Goal: Task Accomplishment & Management: Manage account settings

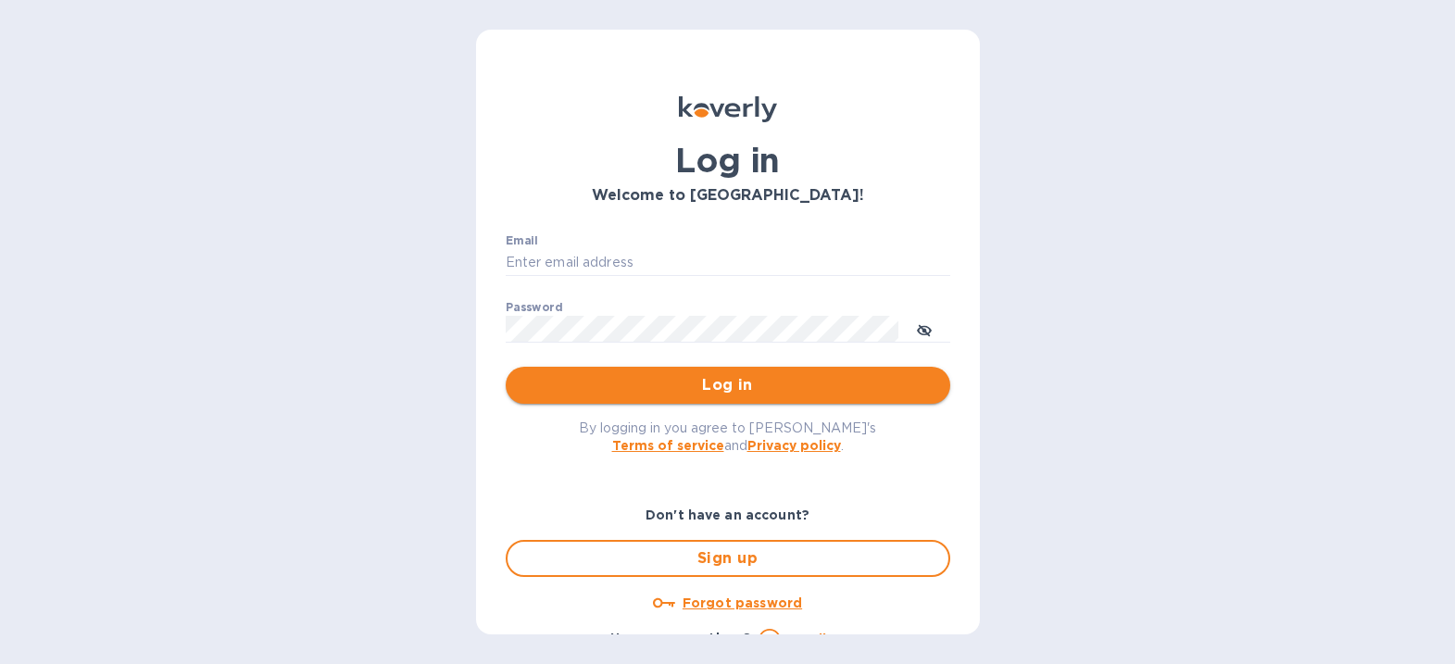
type input "mirjanas@radiuscargo.com"
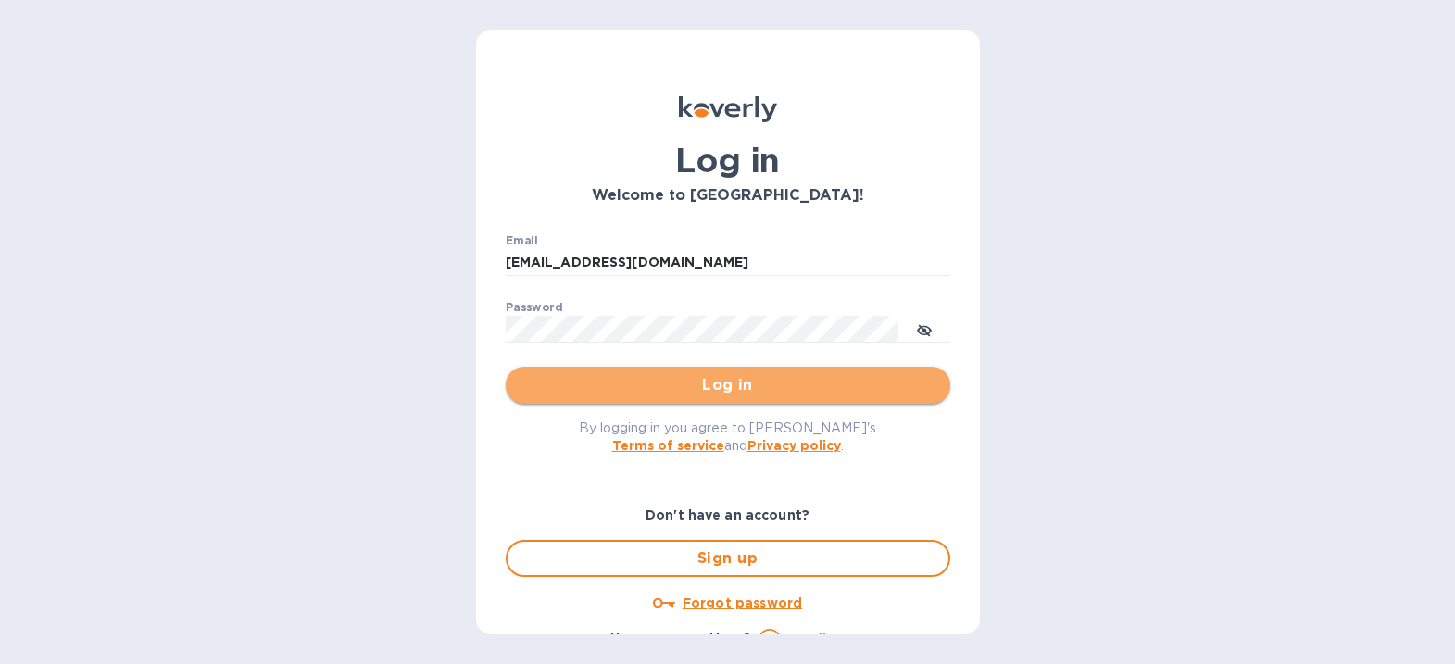
drag, startPoint x: 753, startPoint y: 384, endPoint x: 889, endPoint y: 348, distance: 140.9
click at [757, 384] on span "Log in" at bounding box center [728, 385] width 415 height 22
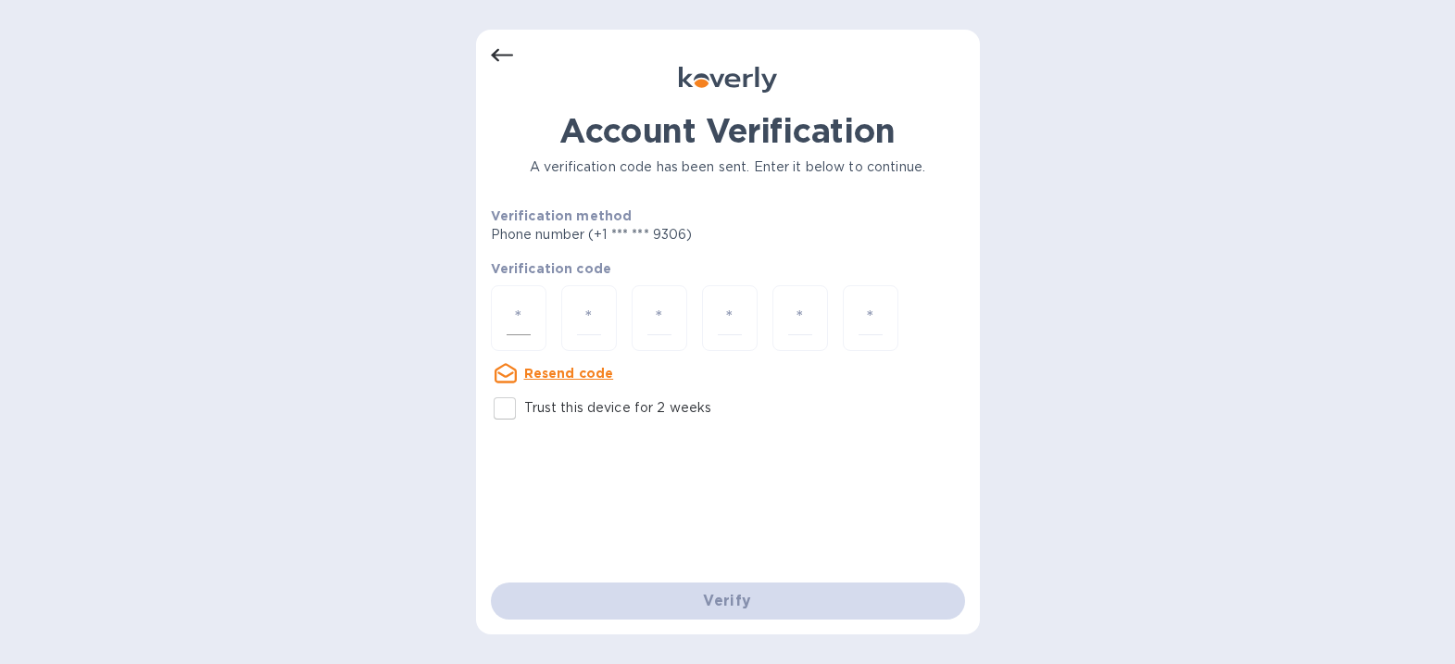
click at [514, 315] on input "number" at bounding box center [519, 318] width 24 height 34
click at [516, 313] on input "number" at bounding box center [519, 318] width 24 height 34
type input "2"
type input "8"
type input "1"
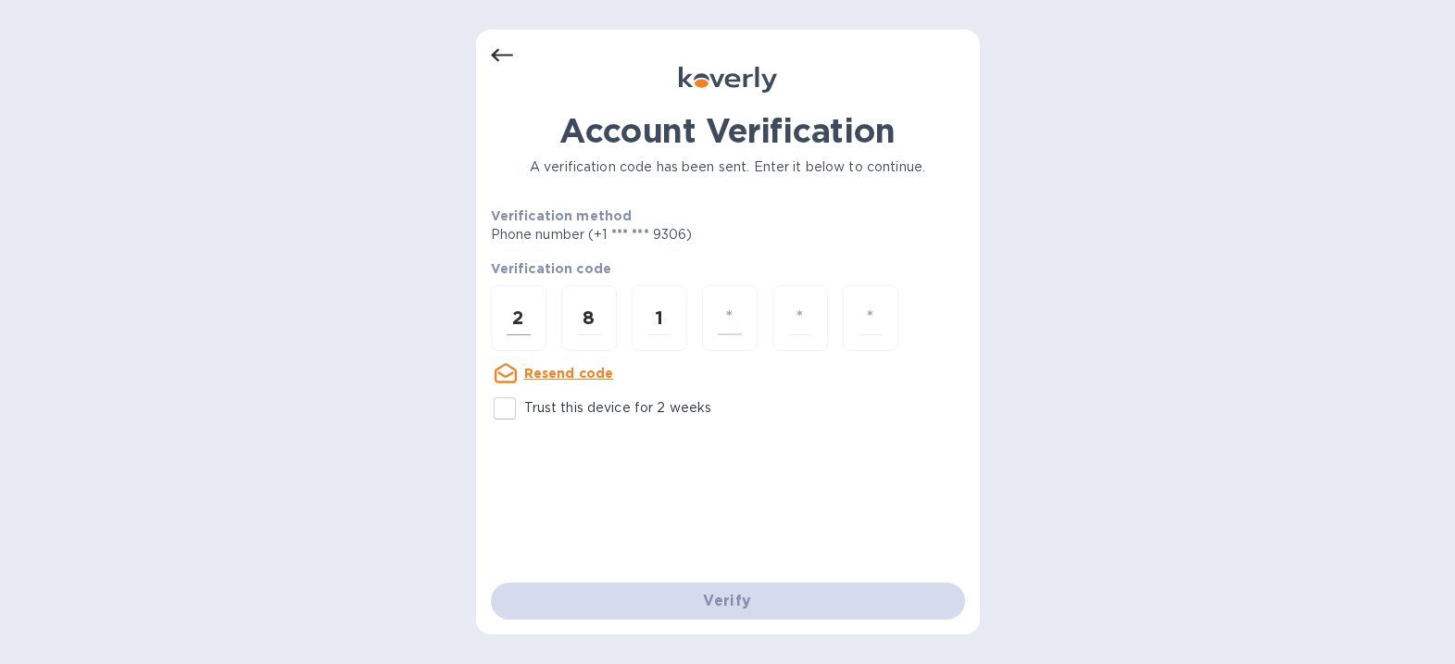
type input "9"
type input "7"
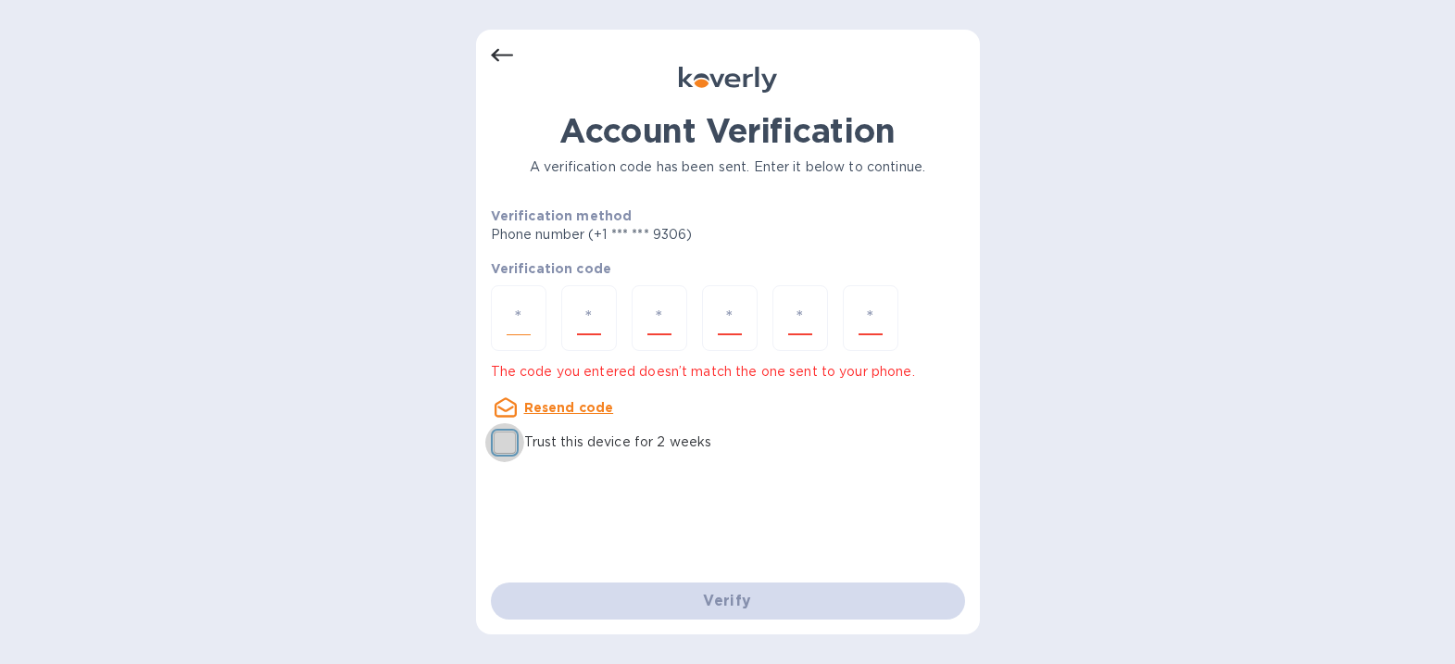
click at [517, 322] on input "number" at bounding box center [519, 318] width 24 height 34
type input "2"
type input "8"
type input "1"
type input "9"
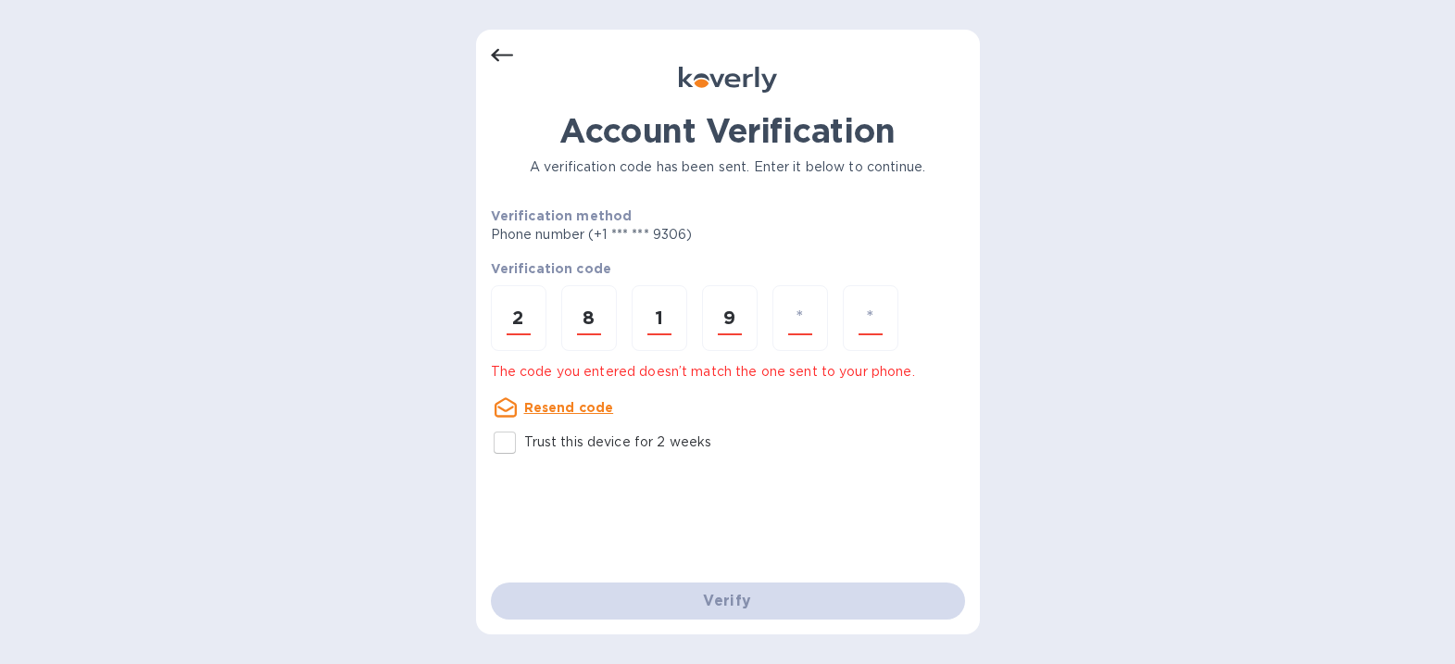
type input "5"
type input "7"
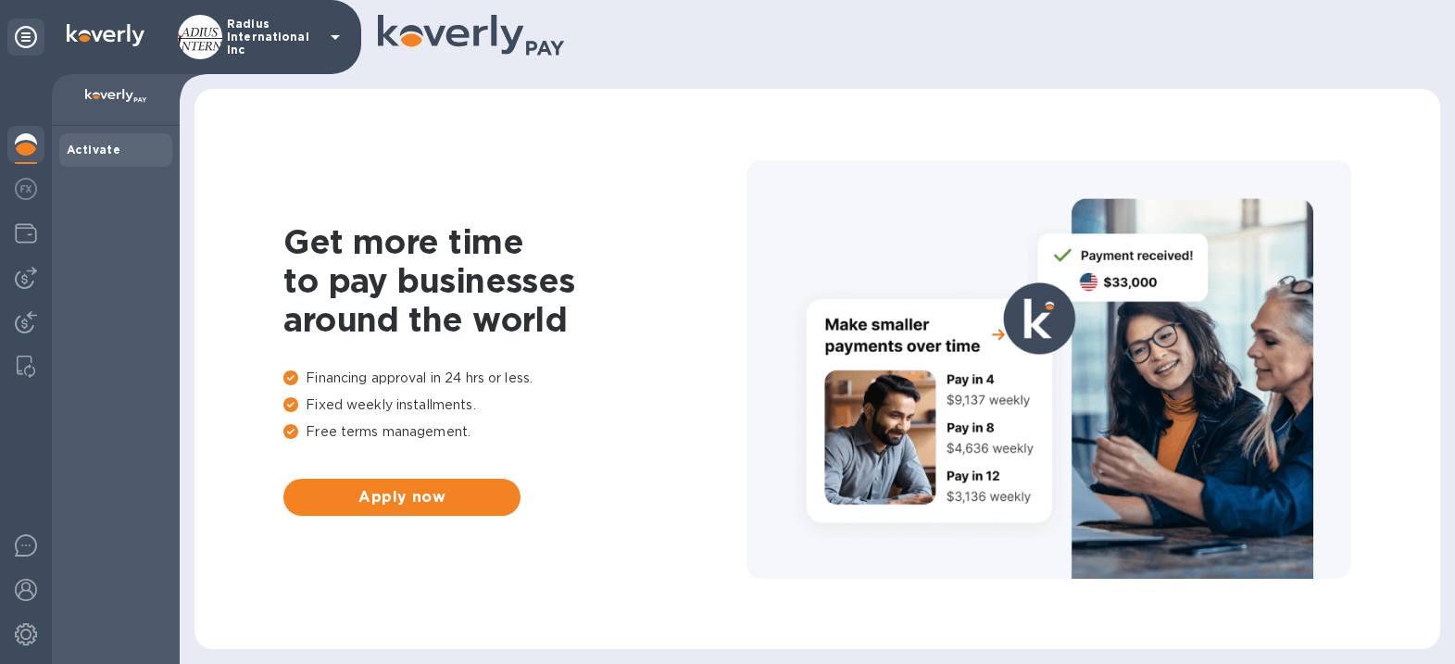
click at [31, 276] on img at bounding box center [26, 278] width 22 height 22
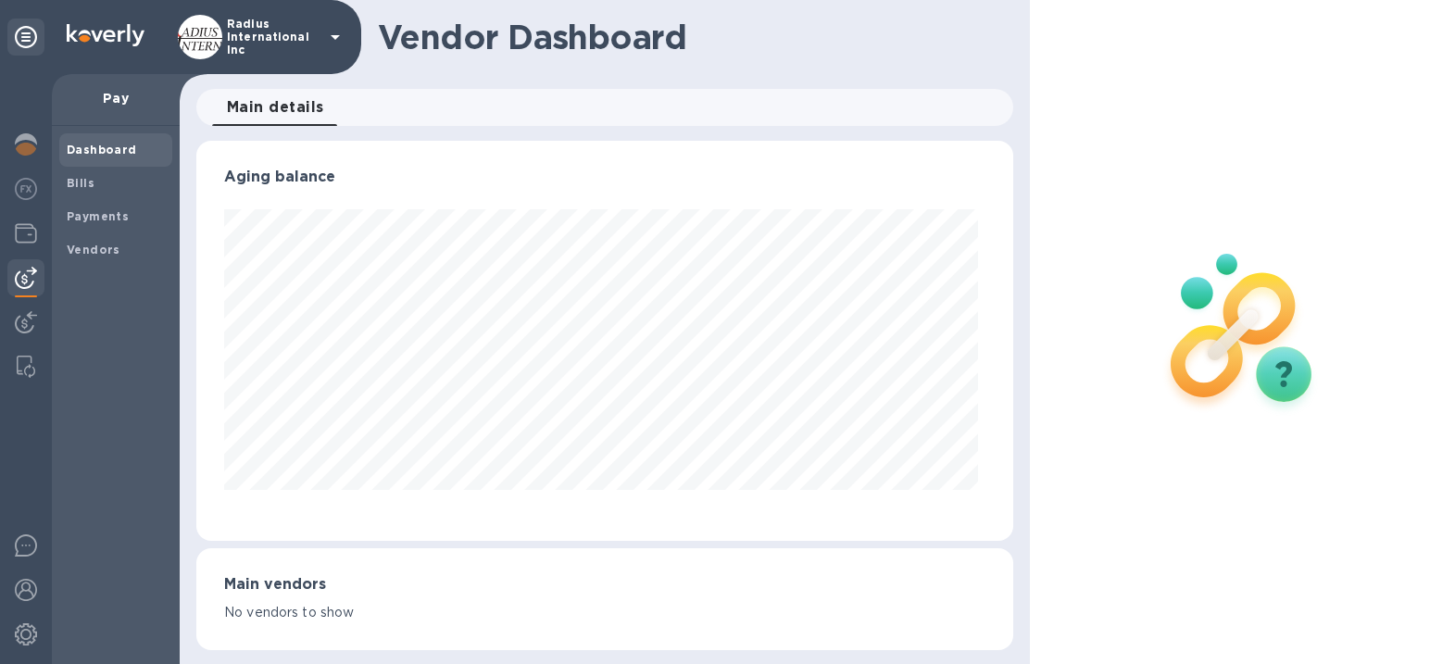
scroll to position [400, 810]
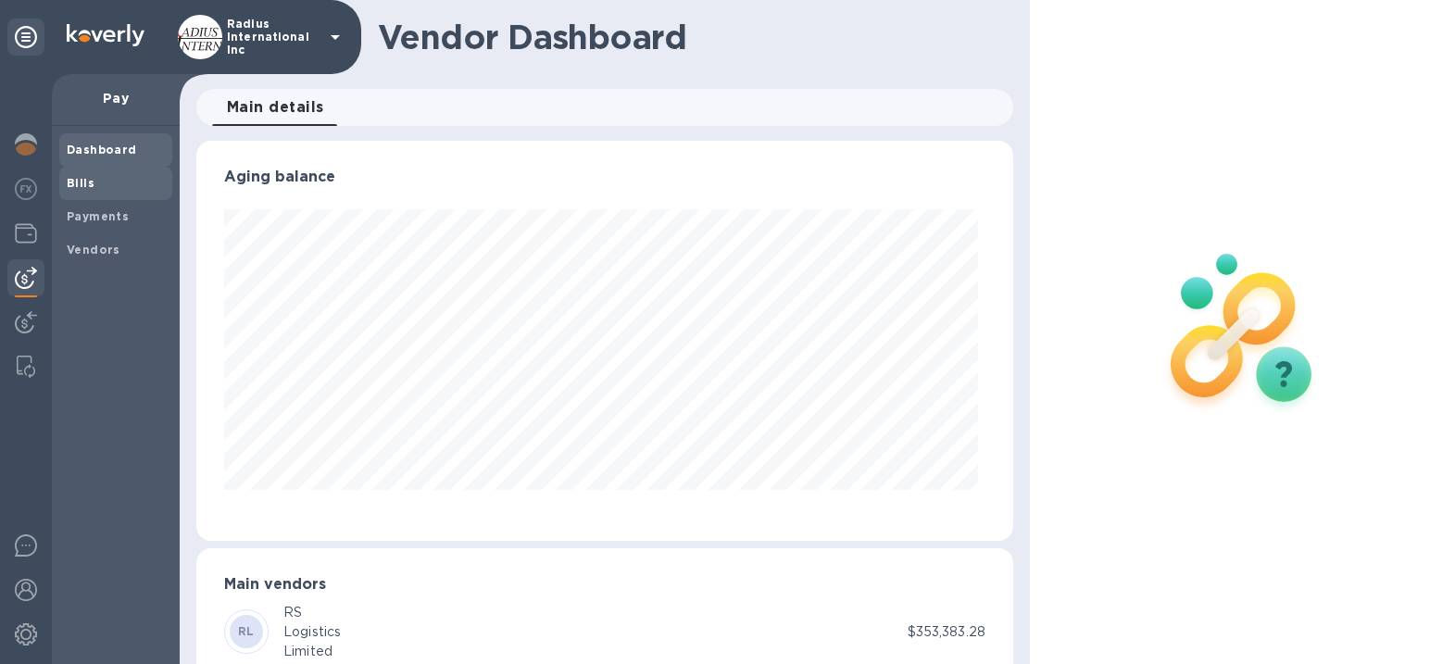
click at [96, 181] on span "Bills" at bounding box center [116, 183] width 98 height 19
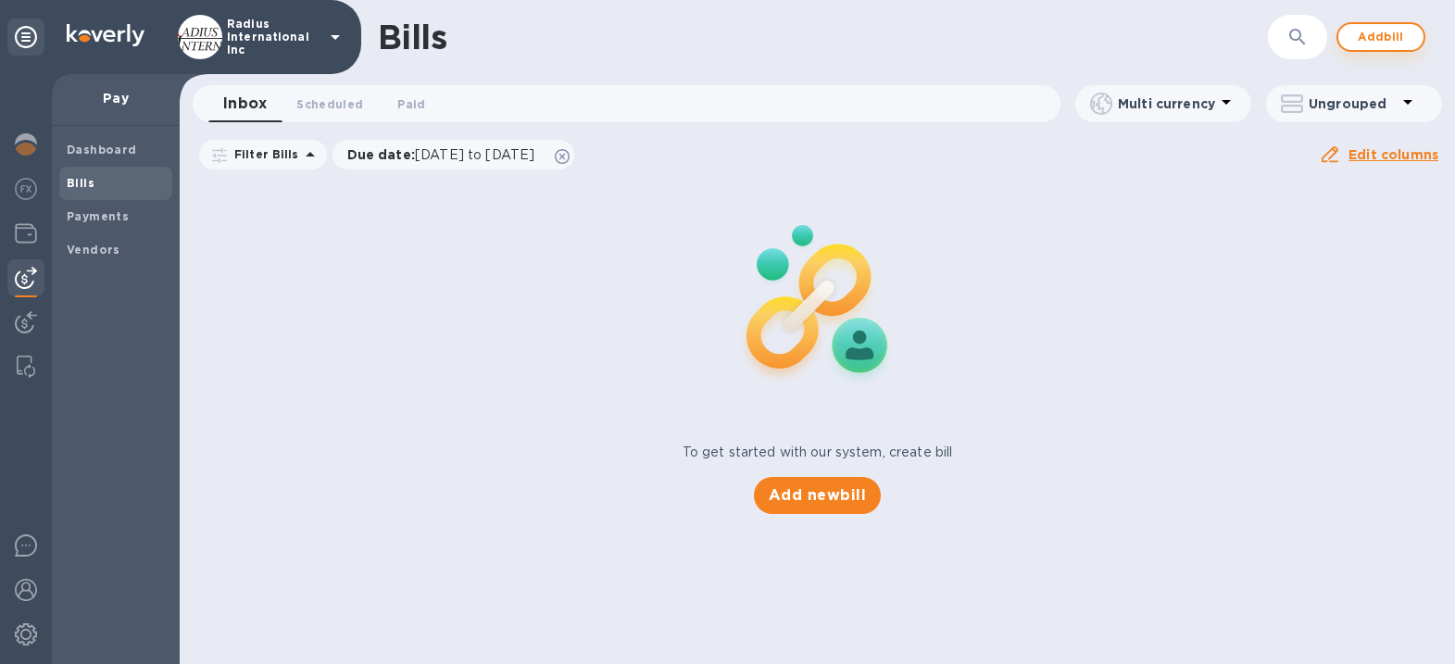
click at [1395, 34] on span "Add bill" at bounding box center [1381, 37] width 56 height 22
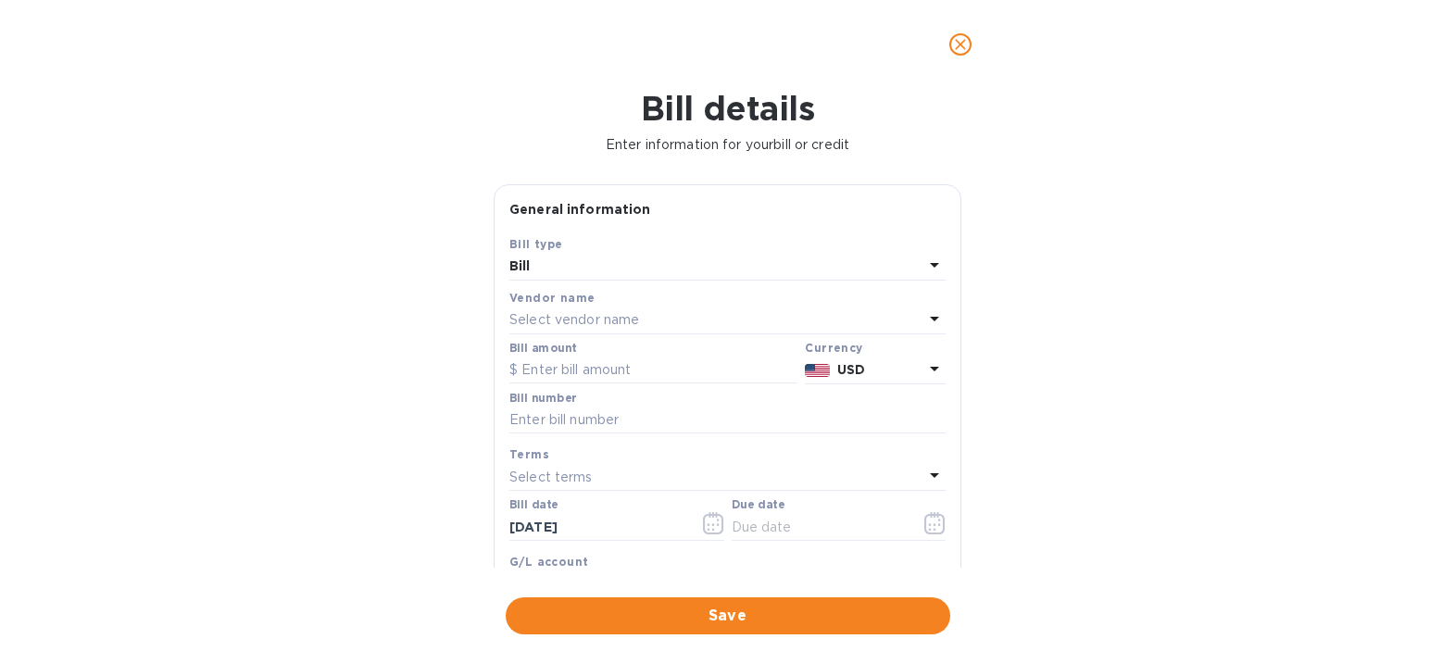
click at [620, 315] on p "Select vendor name" at bounding box center [574, 319] width 130 height 19
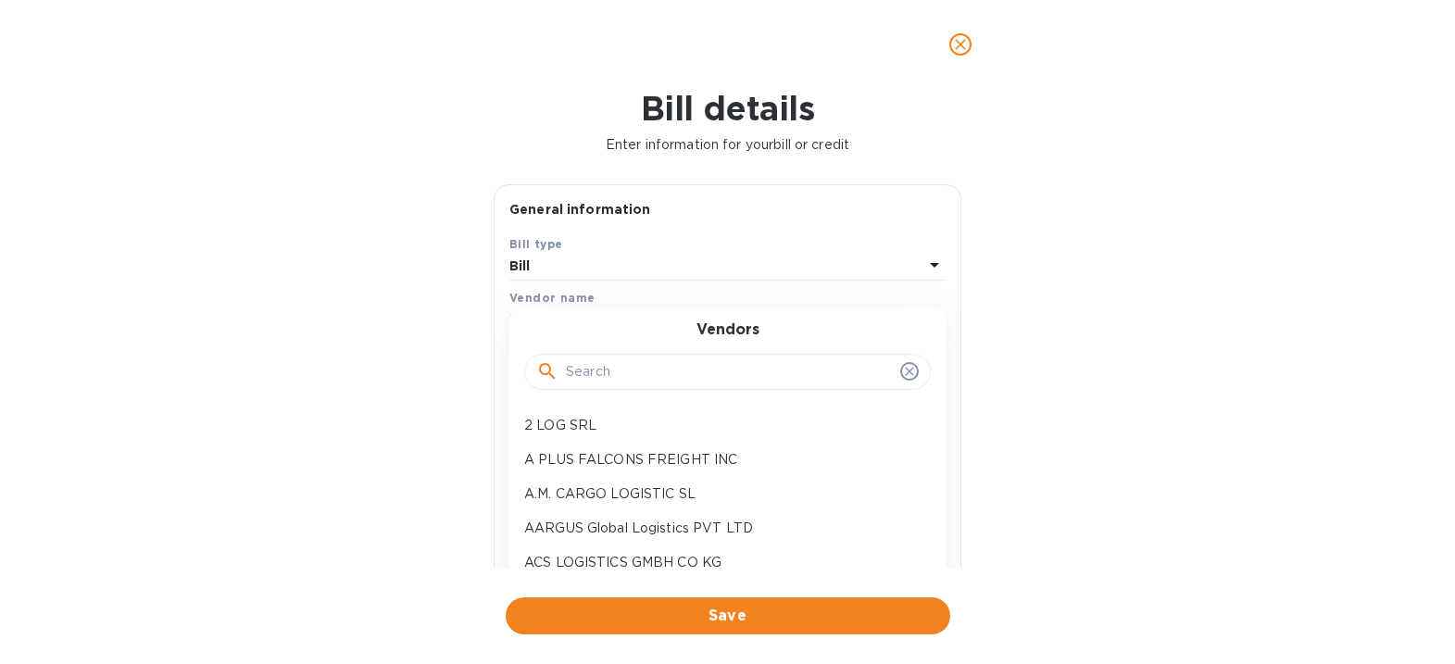
click at [621, 361] on input "text" at bounding box center [729, 372] width 327 height 28
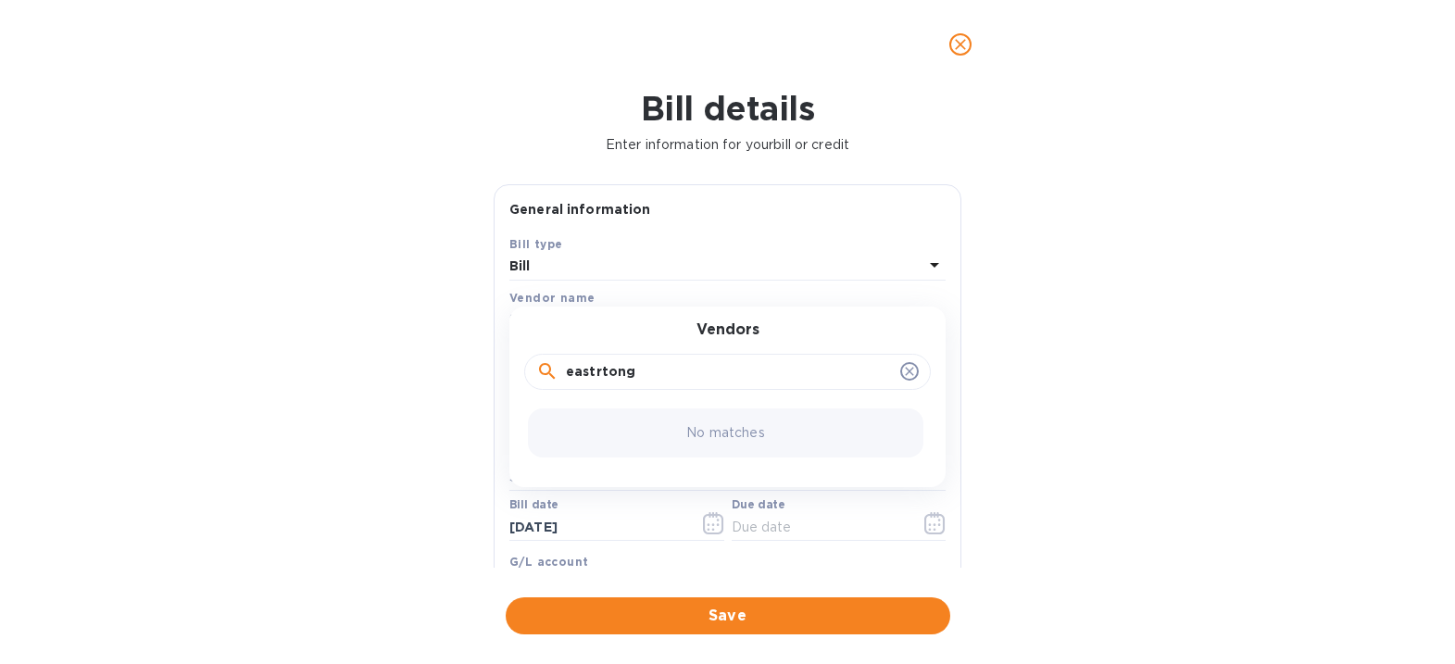
drag, startPoint x: 642, startPoint y: 372, endPoint x: 195, endPoint y: 350, distance: 447.0
click at [200, 352] on div "Bill details Enter information for your bill or credit General information Save…" at bounding box center [727, 376] width 1455 height 575
type input "eastrong"
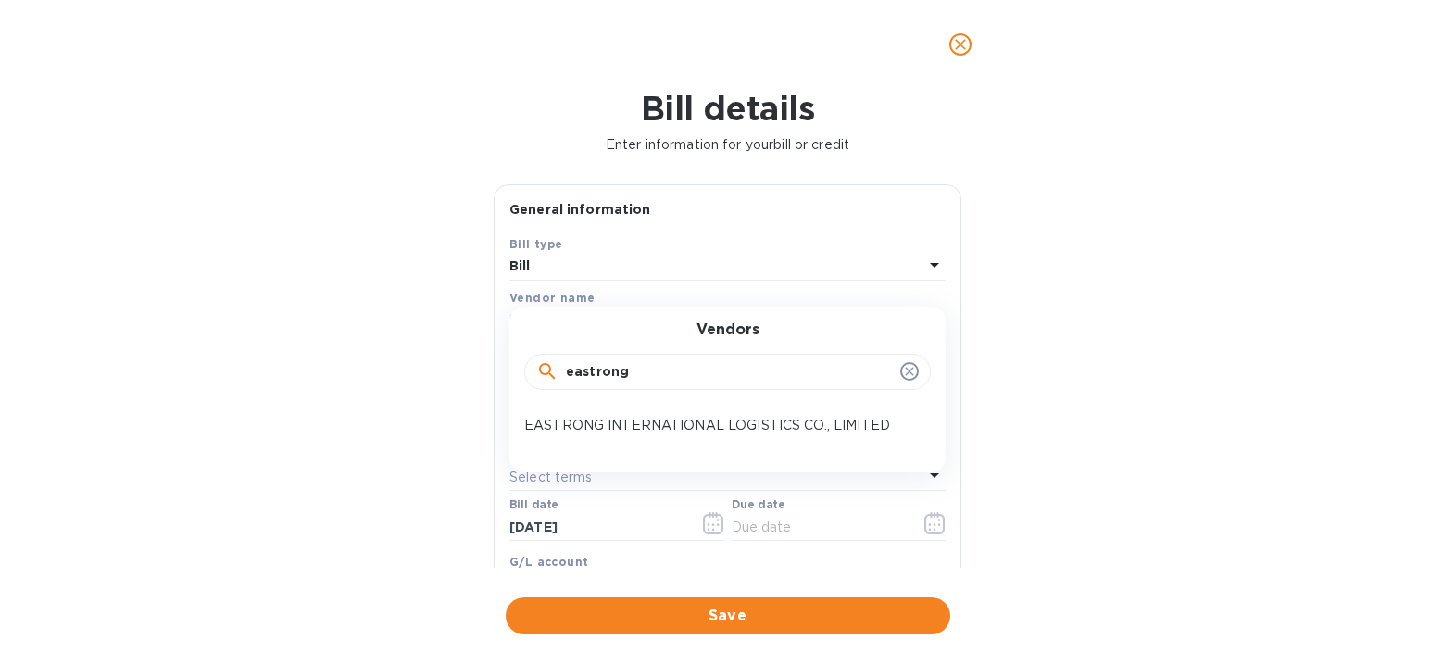
drag, startPoint x: 698, startPoint y: 424, endPoint x: 837, endPoint y: 137, distance: 319.0
click at [698, 423] on p "EASTRONG INTERNATIONAL LOGISTICS CO., LIMITED" at bounding box center [720, 425] width 392 height 19
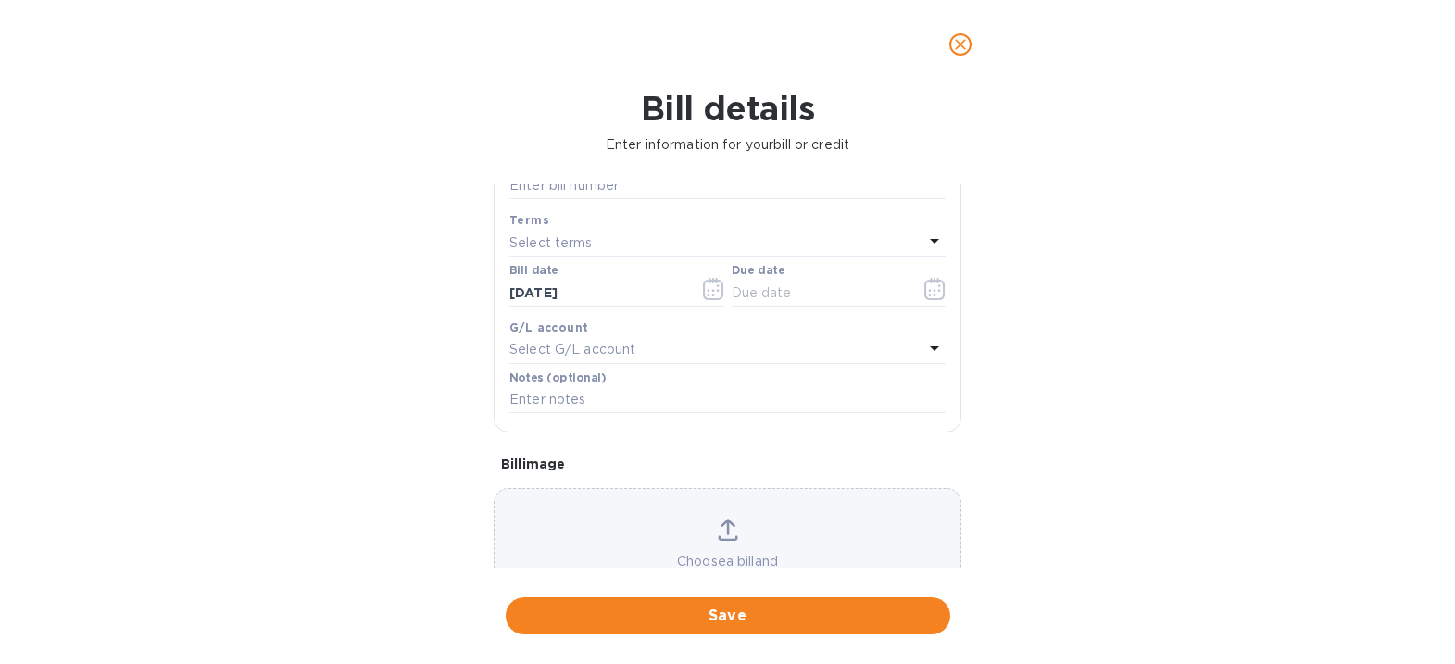
scroll to position [310, 0]
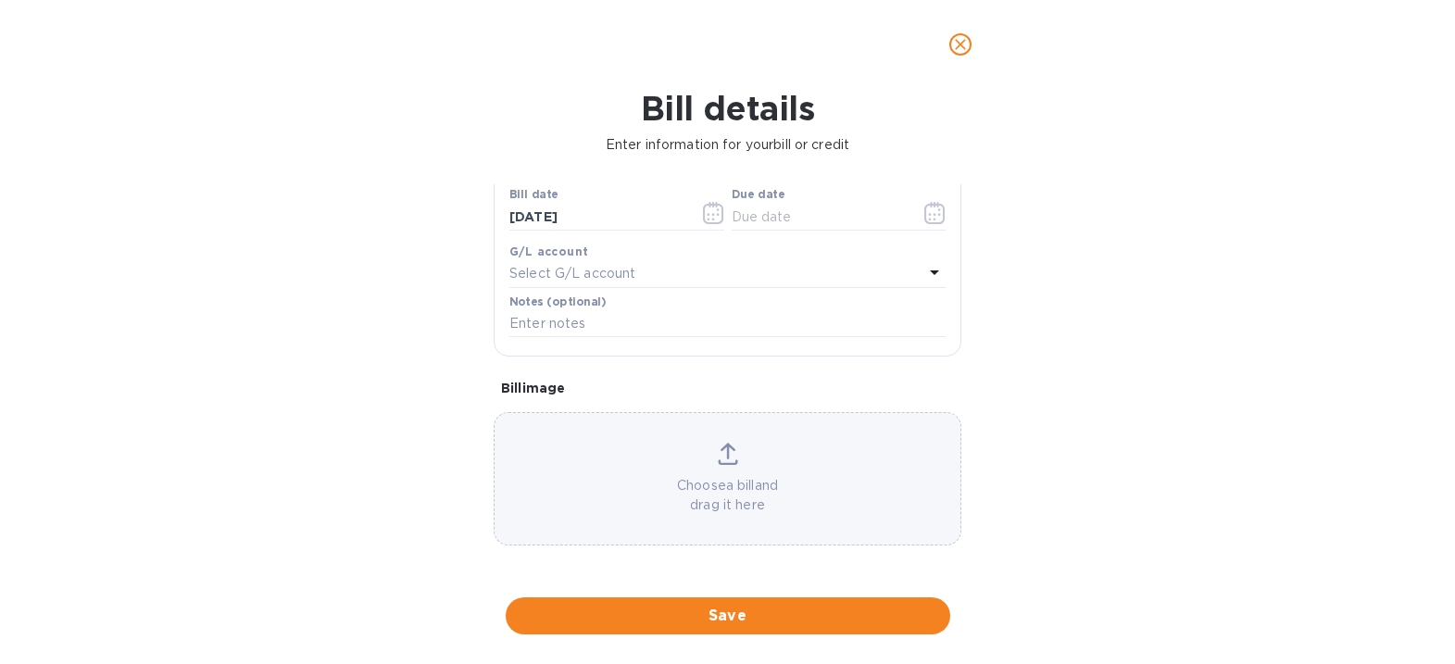
click at [1286, 452] on div "Bill details Enter information for your bill or credit General information Save…" at bounding box center [727, 376] width 1455 height 575
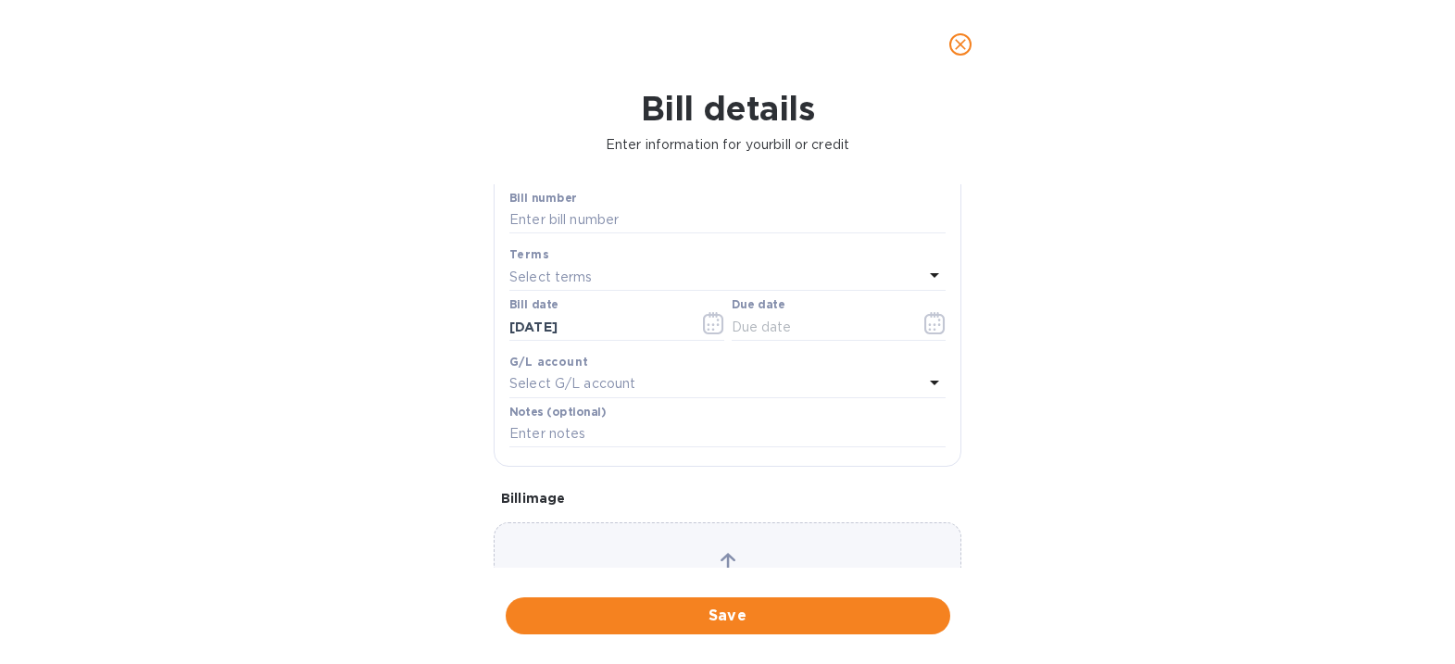
scroll to position [32, 0]
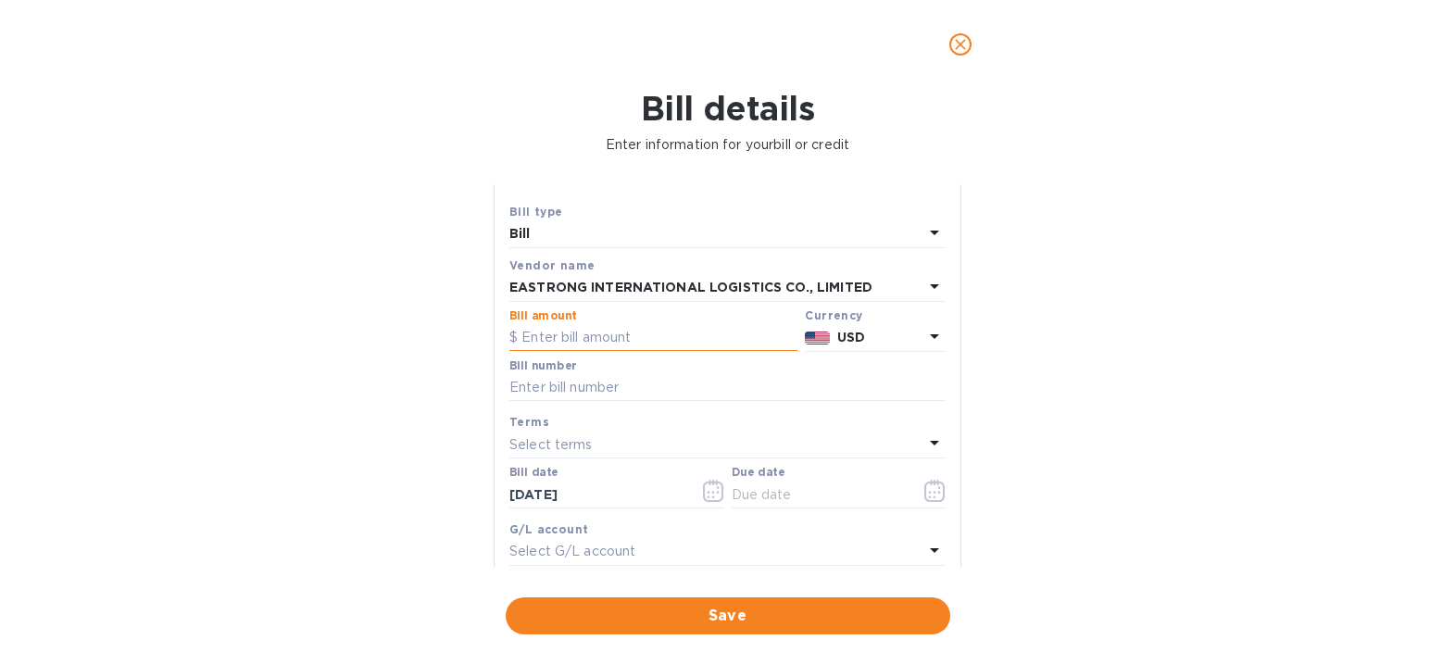
click at [644, 340] on input "text" at bounding box center [653, 338] width 288 height 28
type input "9,111.80"
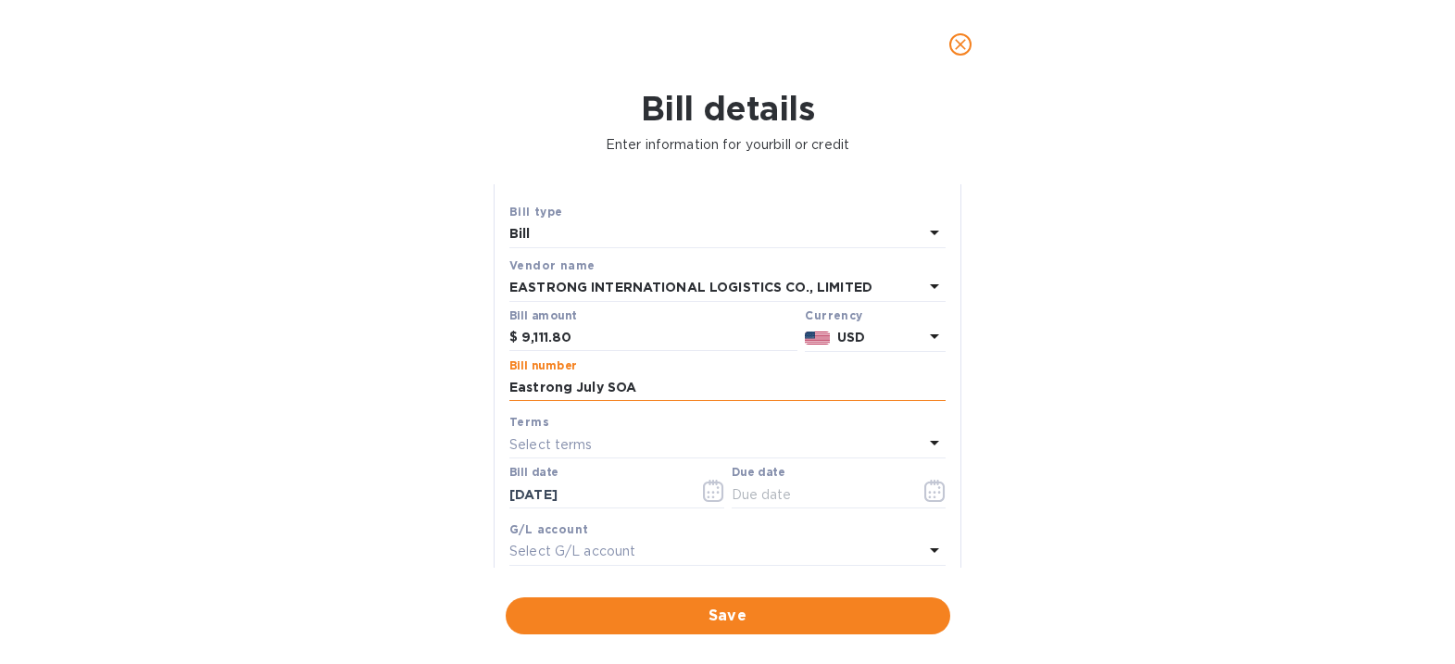
type input "Eastrong July SOA"
drag, startPoint x: 778, startPoint y: 492, endPoint x: 866, endPoint y: 487, distance: 88.1
click at [779, 493] on input "text" at bounding box center [819, 495] width 175 height 28
click at [924, 486] on icon "button" at bounding box center [934, 491] width 20 height 22
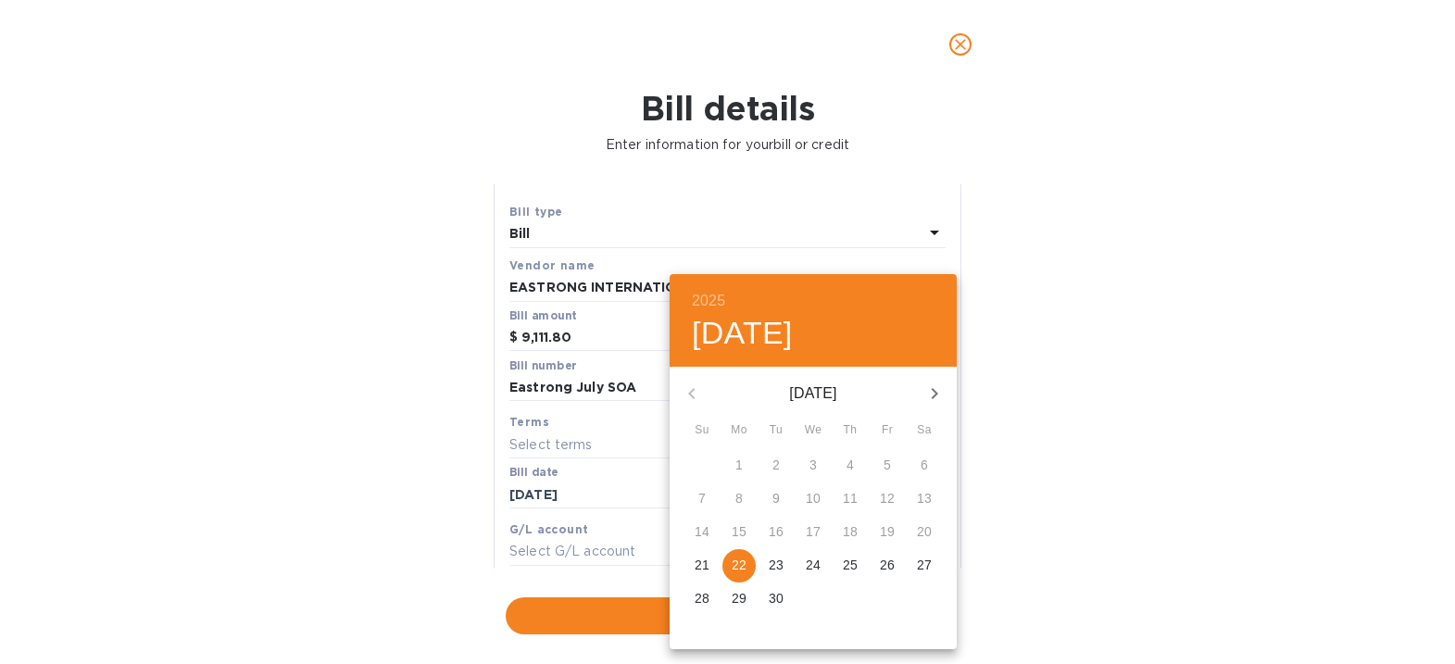
drag, startPoint x: 741, startPoint y: 559, endPoint x: 852, endPoint y: 534, distance: 114.1
click at [744, 559] on p "22" at bounding box center [739, 565] width 15 height 19
type input "[DATE]"
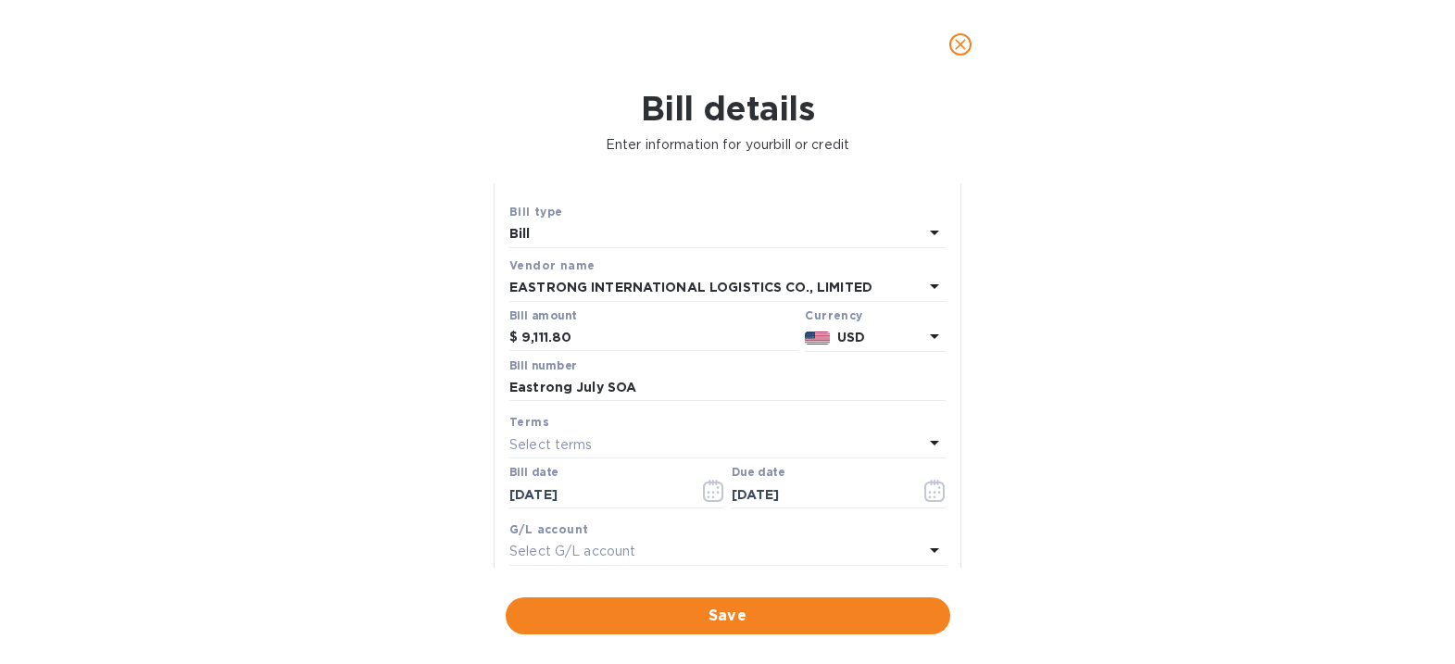
click at [1183, 471] on div "2025 Mon, Sep [DATE] Mo Tu We Th Fr Sa 31 1 2 3 4 5 6 7 8 9 10 11 12 13 14 15 1…" at bounding box center [727, 332] width 1455 height 664
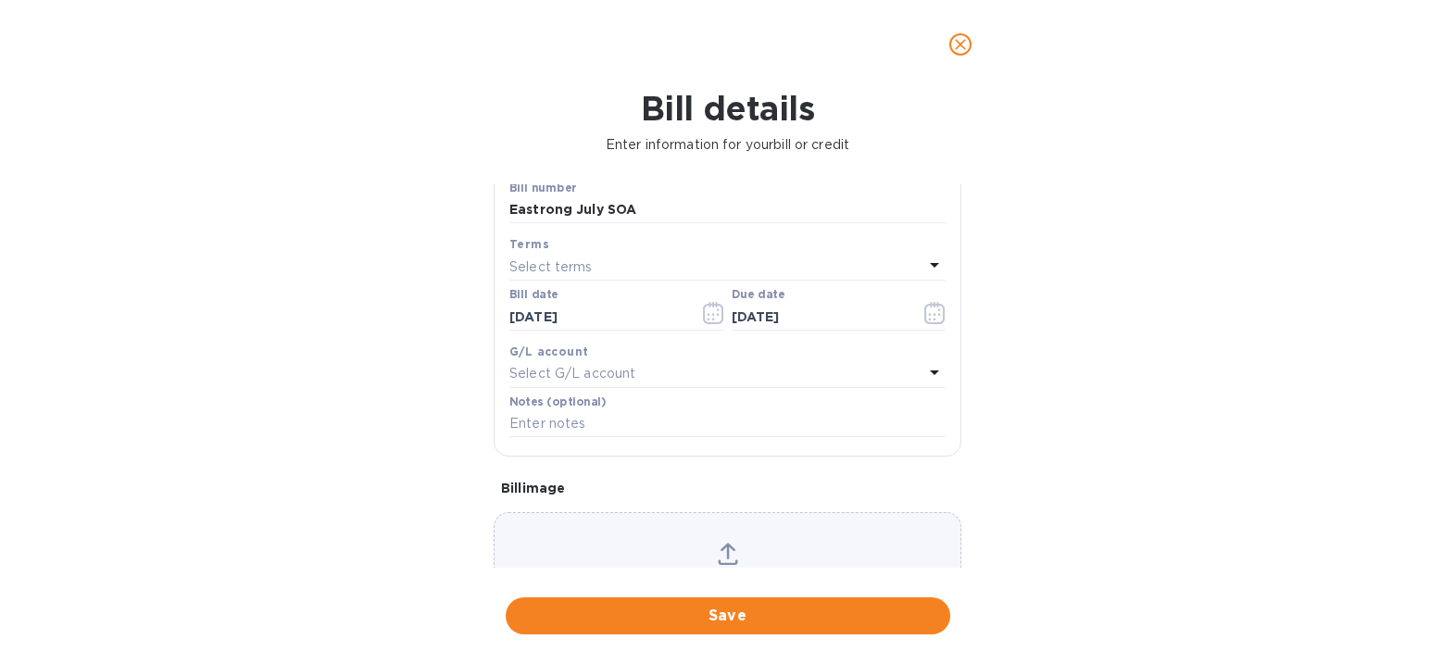
scroll to position [310, 0]
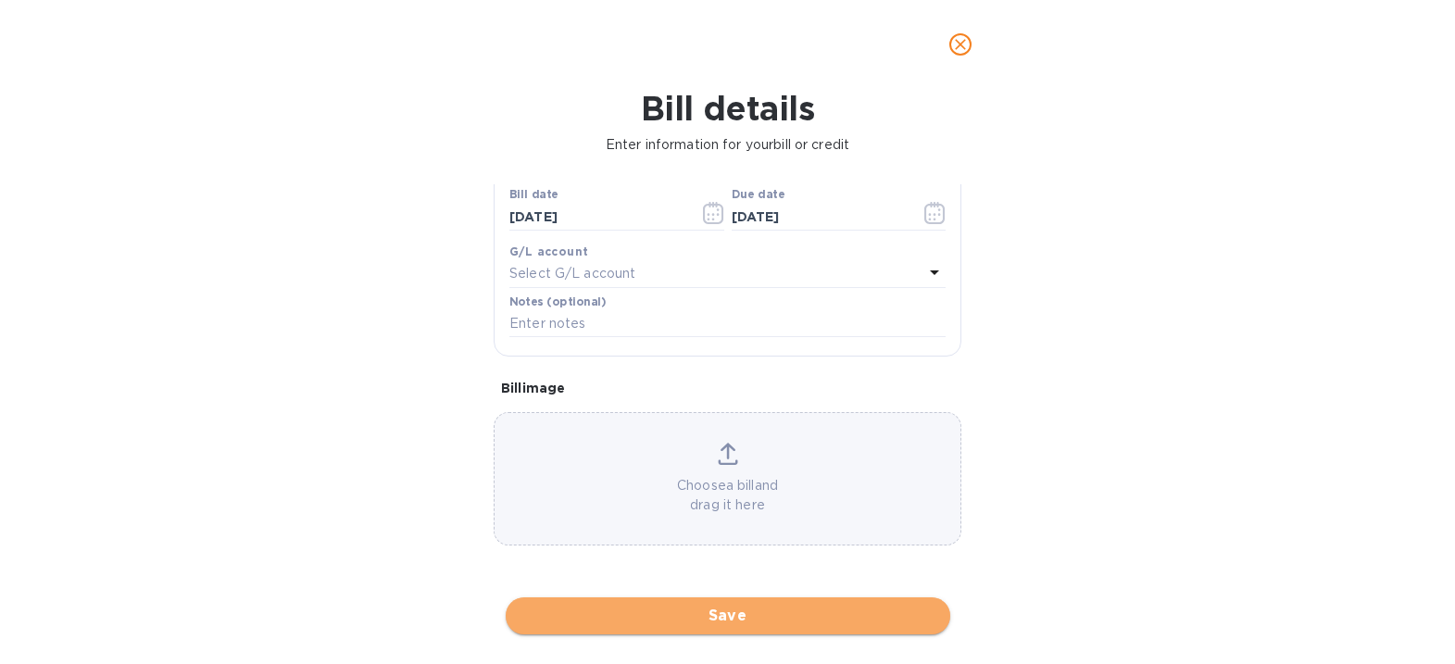
drag, startPoint x: 760, startPoint y: 602, endPoint x: 846, endPoint y: 552, distance: 98.8
click at [761, 601] on button "Save" at bounding box center [728, 615] width 445 height 37
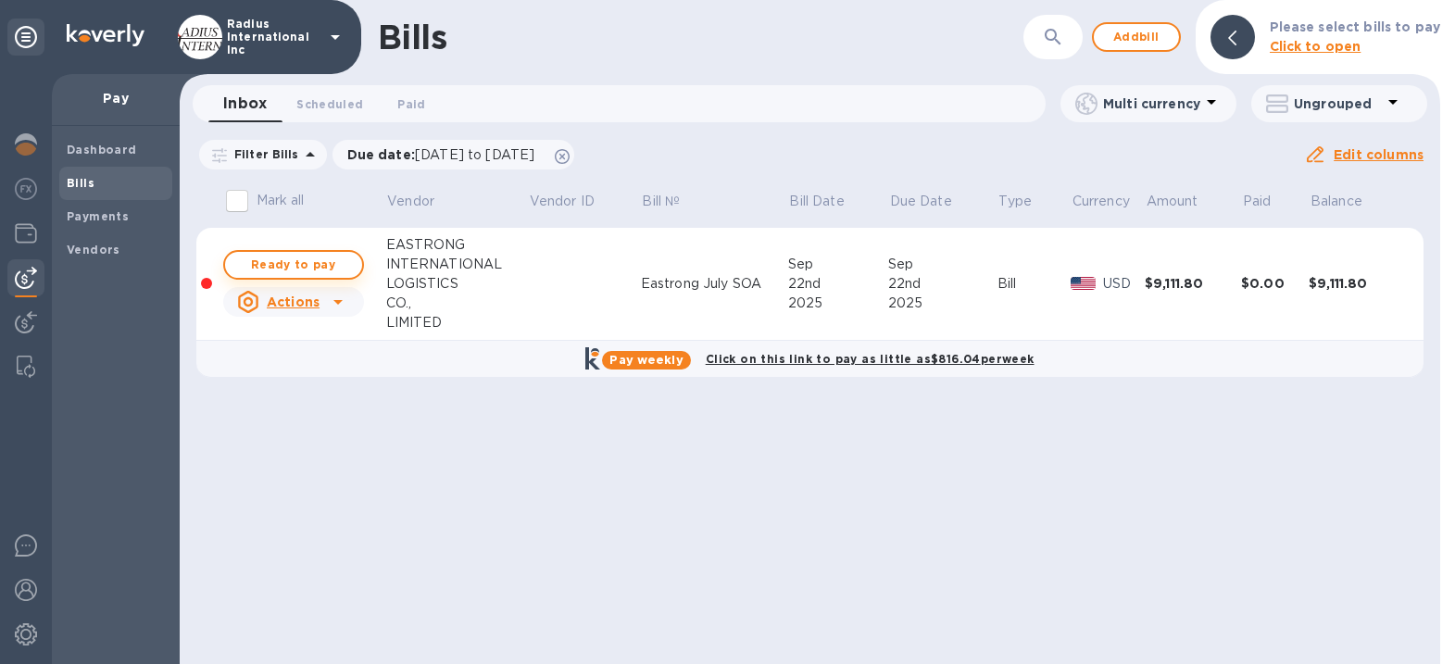
click at [283, 259] on span "Ready to pay" at bounding box center [293, 265] width 107 height 22
checkbox input "true"
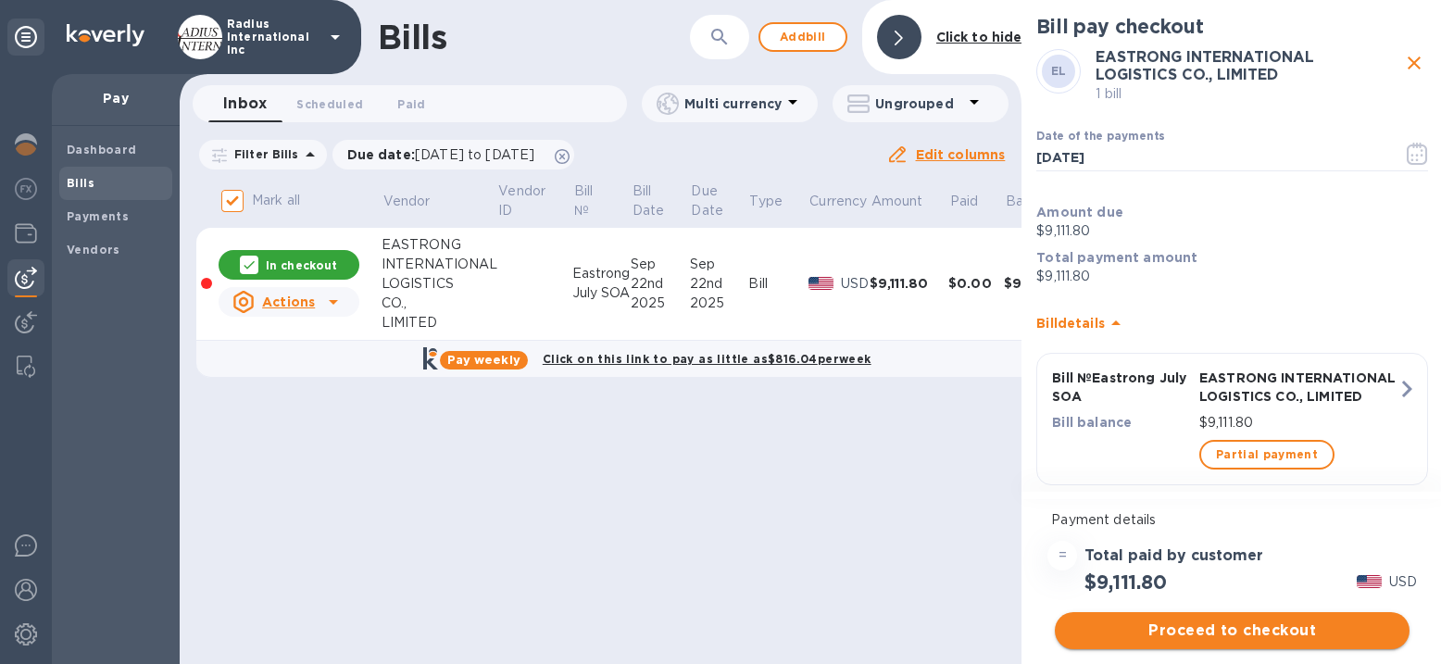
click at [1231, 634] on span "Proceed to checkout" at bounding box center [1232, 631] width 325 height 22
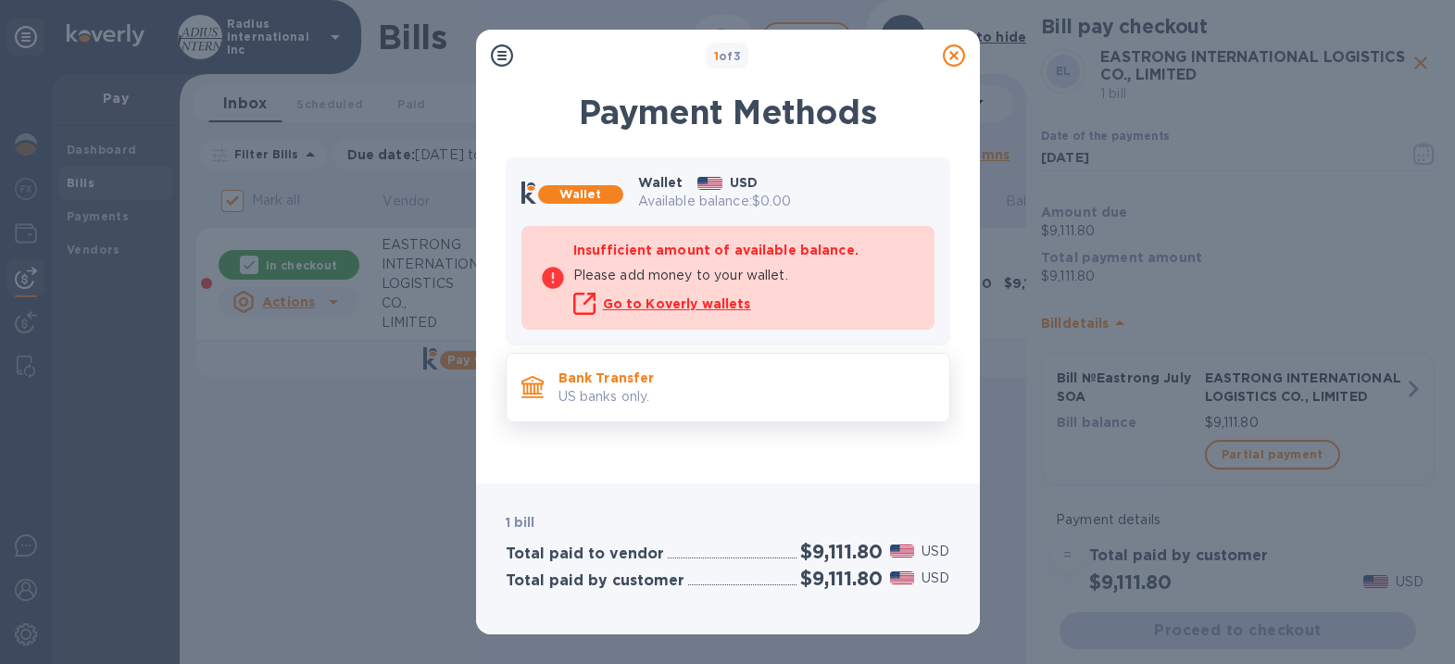
click at [707, 380] on p "Bank Transfer" at bounding box center [747, 378] width 376 height 19
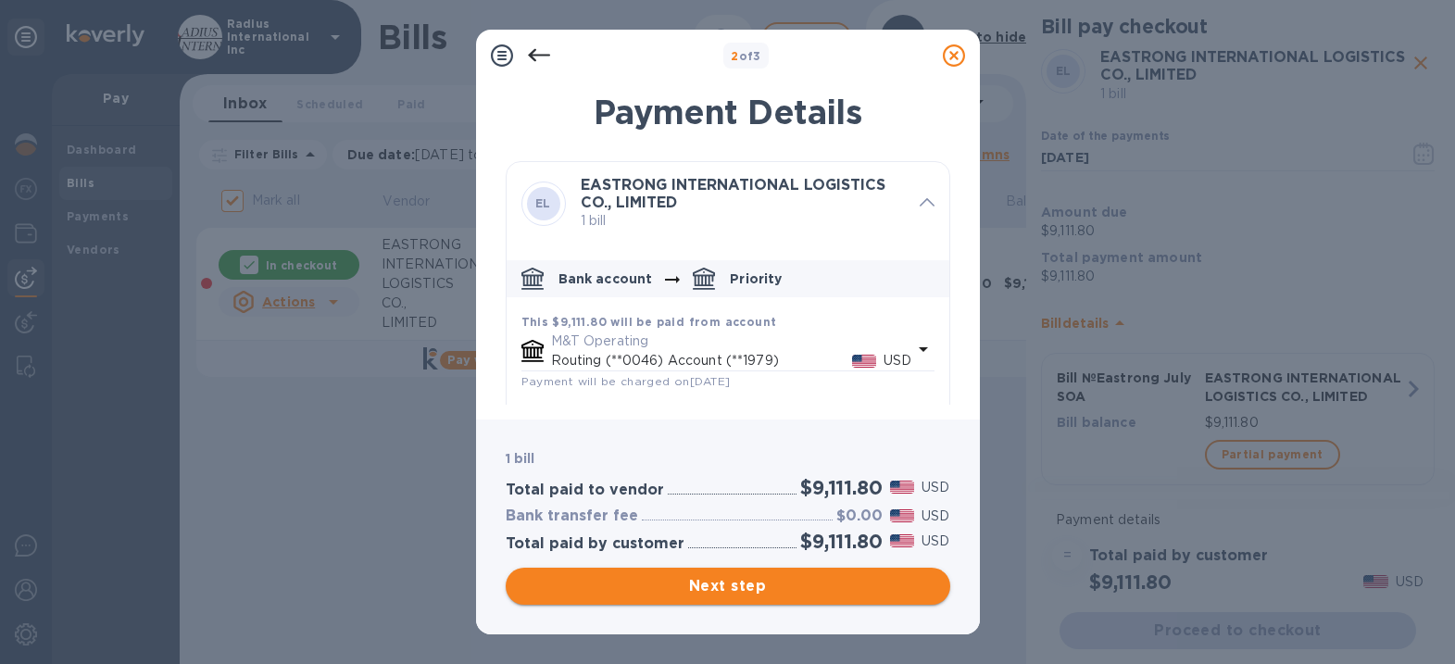
click at [830, 581] on span "Next step" at bounding box center [728, 586] width 415 height 22
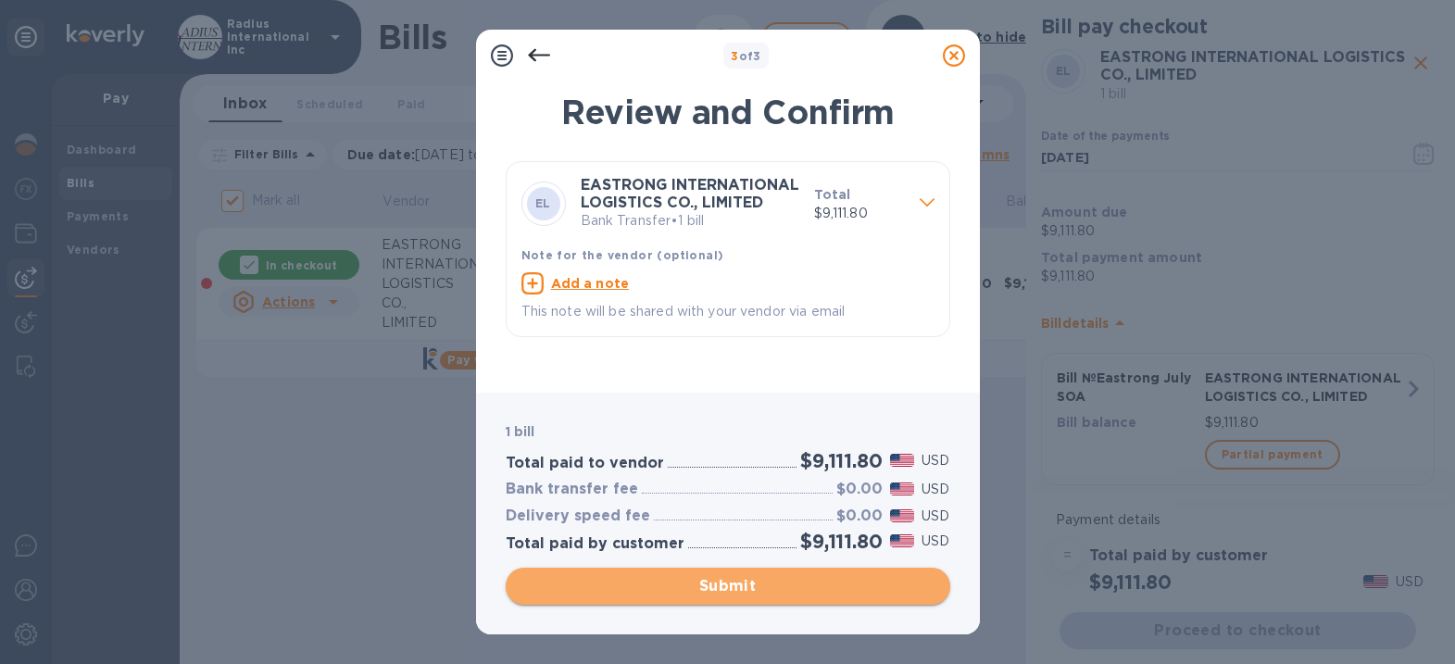
click at [843, 573] on button "Submit" at bounding box center [728, 586] width 445 height 37
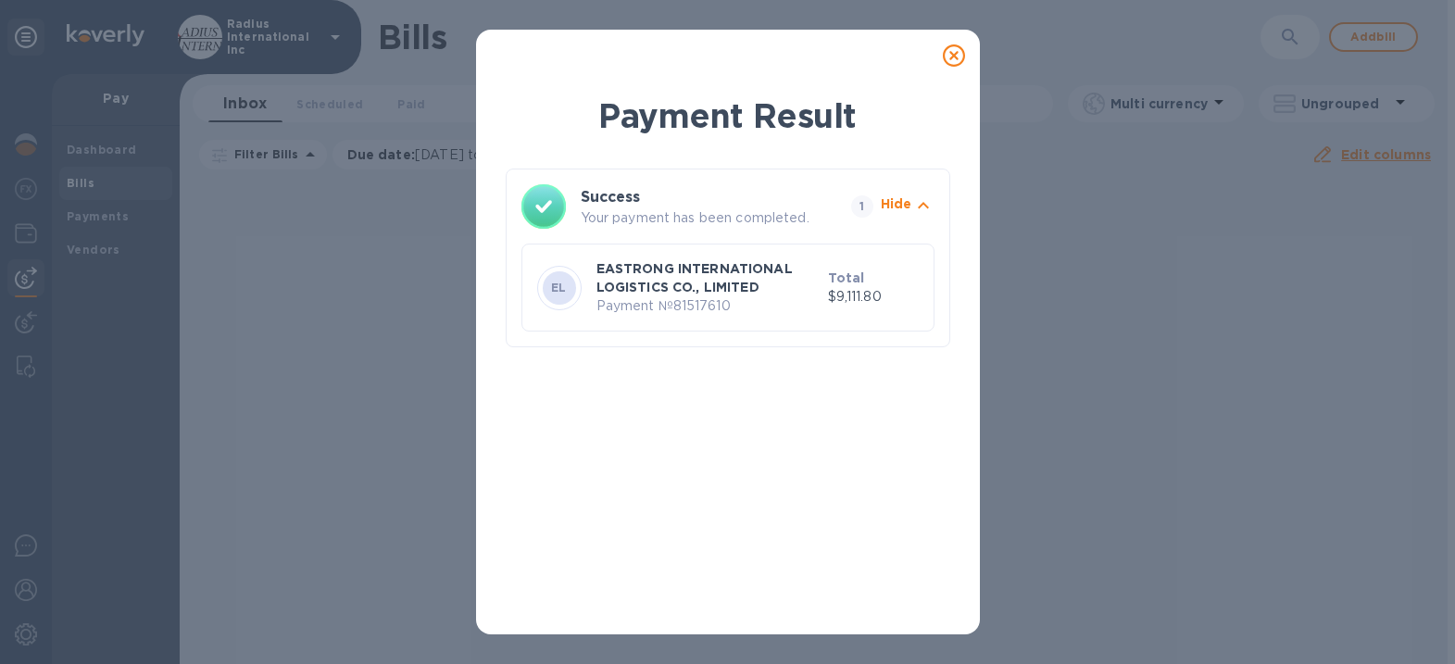
click at [950, 44] on icon at bounding box center [954, 55] width 22 height 22
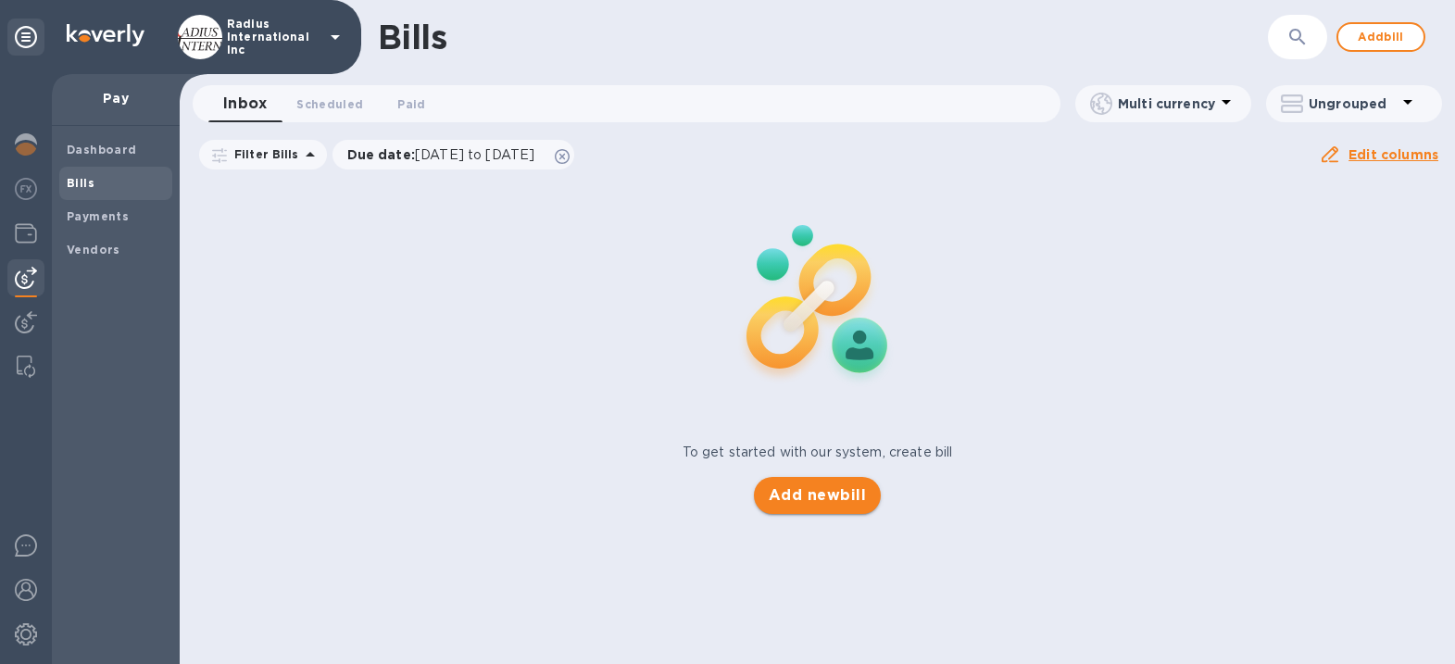
click at [808, 497] on span "Add new bill" at bounding box center [817, 495] width 97 height 22
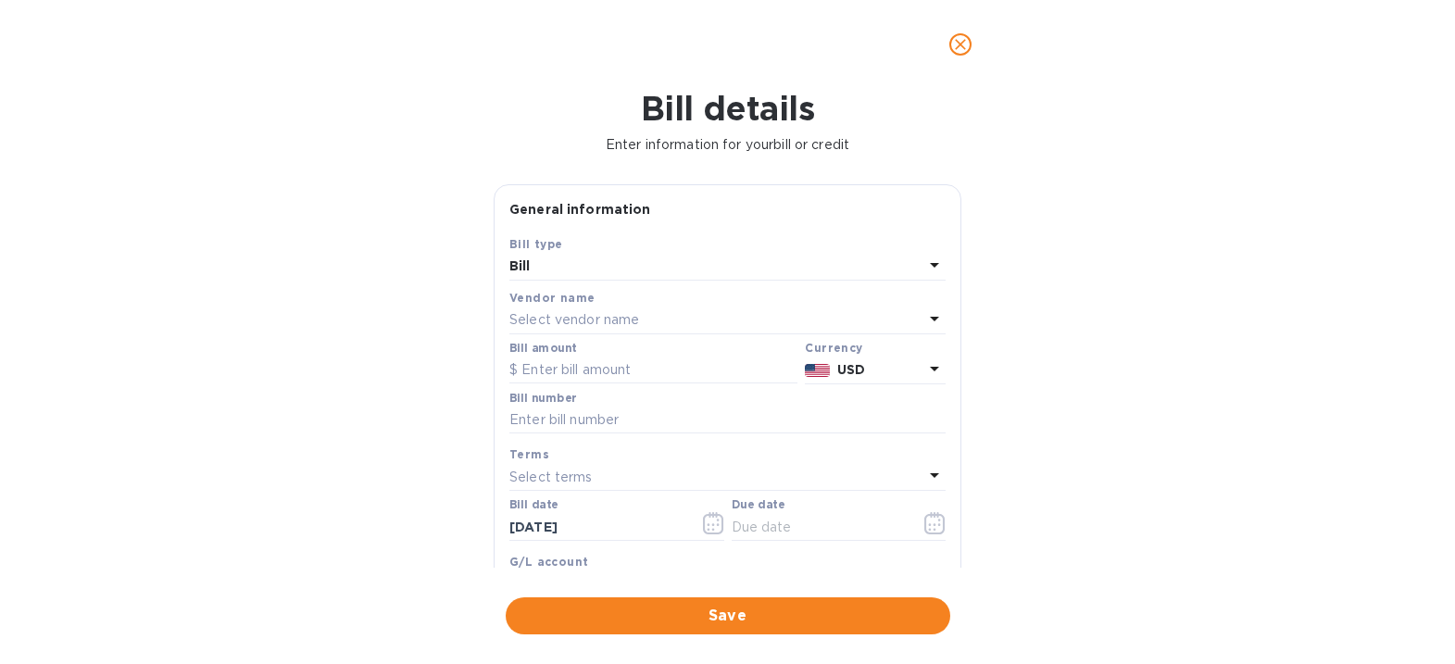
click at [595, 320] on p "Select vendor name" at bounding box center [574, 319] width 130 height 19
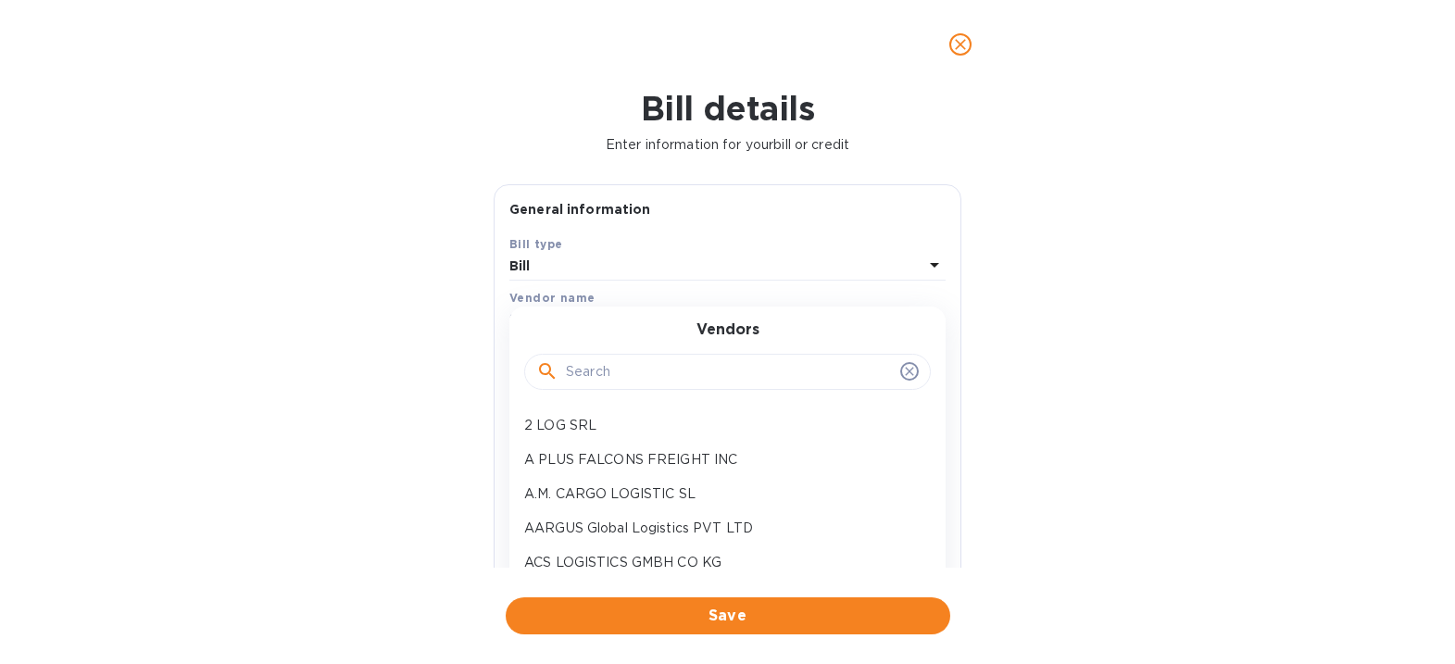
click at [602, 365] on input "text" at bounding box center [729, 372] width 327 height 28
type input "d"
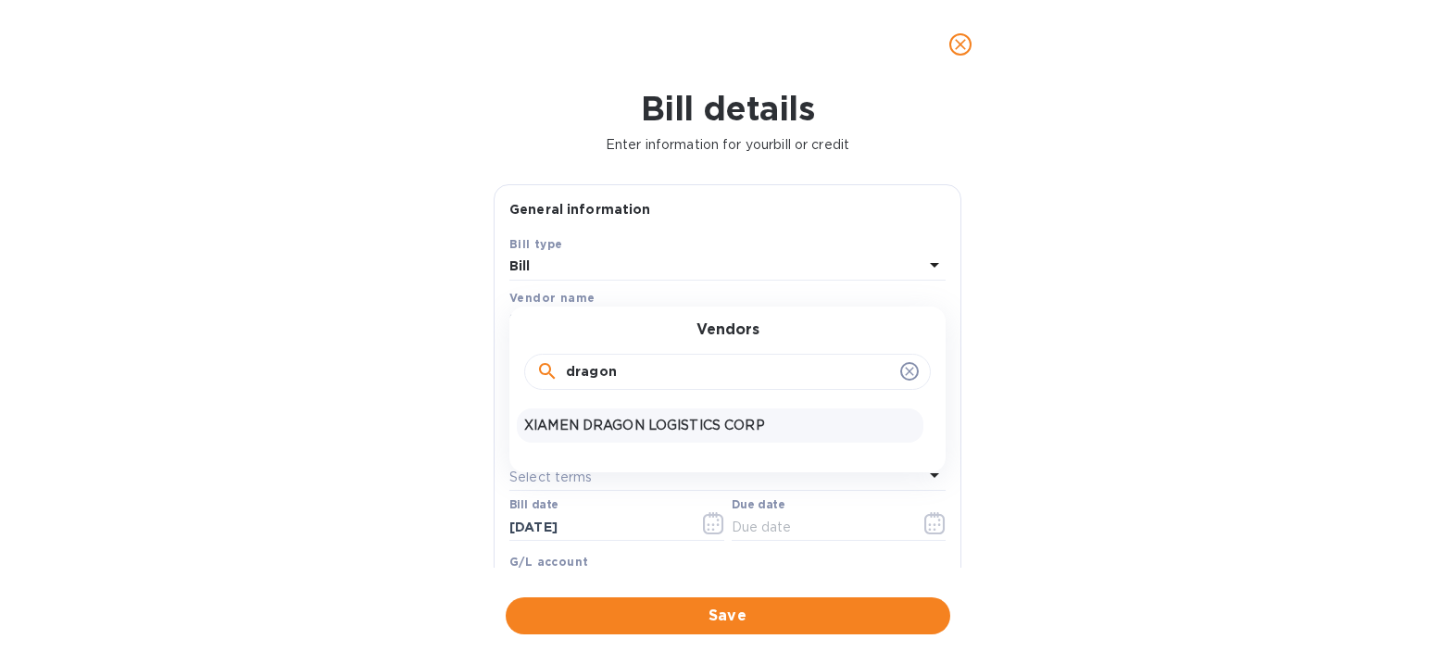
type input "dragon"
click at [602, 427] on p "XIAMEN DRAGON LOGISTICS CORP" at bounding box center [720, 425] width 392 height 19
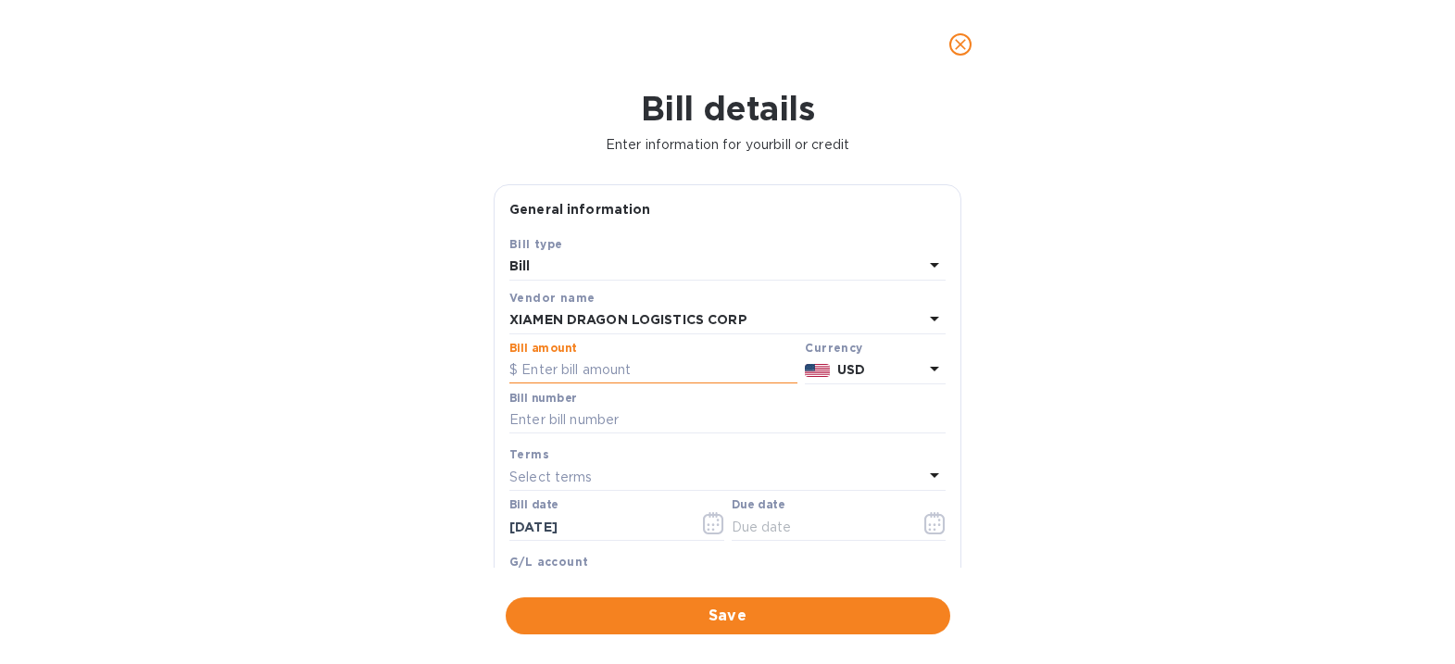
drag, startPoint x: 610, startPoint y: 369, endPoint x: 899, endPoint y: 355, distance: 289.3
click at [611, 369] on input "text" at bounding box center [653, 371] width 288 height 28
type input "20,014.95"
type input "Dragon July SOA"
drag, startPoint x: 833, startPoint y: 521, endPoint x: 872, endPoint y: 526, distance: 39.3
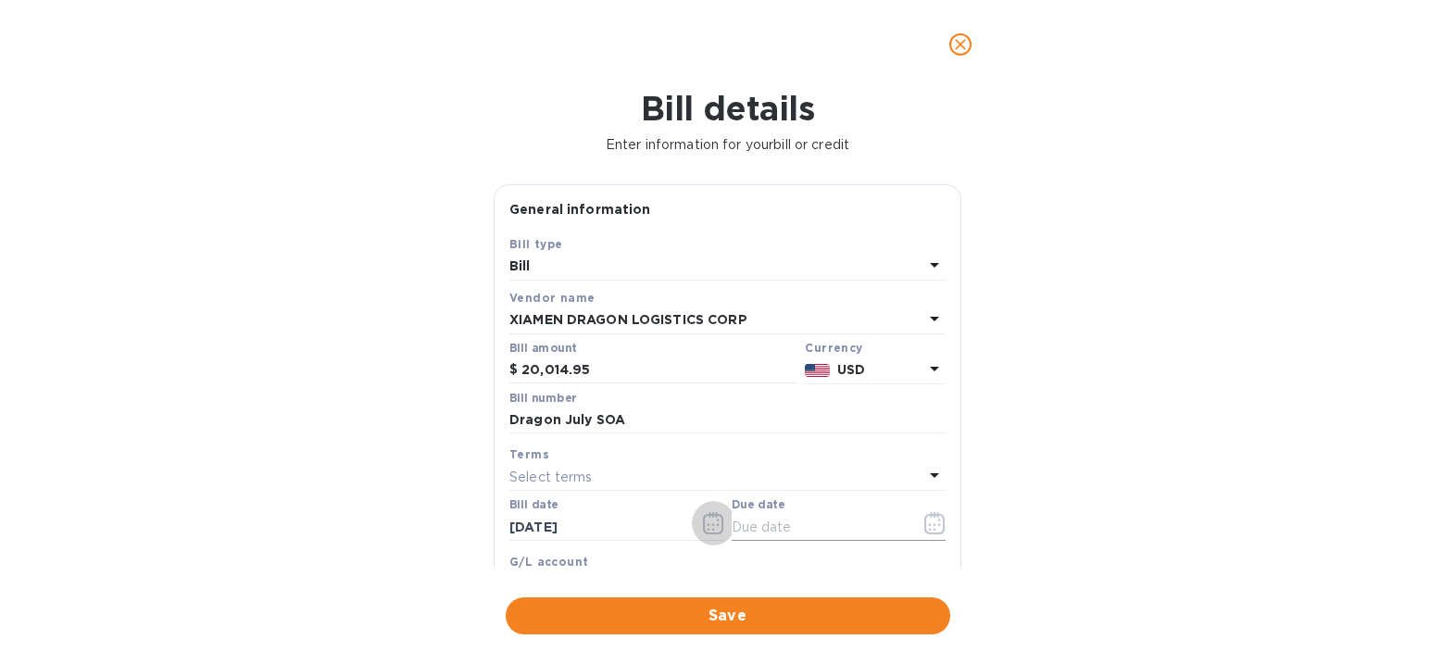
click at [834, 521] on input "text" at bounding box center [819, 527] width 175 height 28
click at [933, 521] on icon "button" at bounding box center [934, 523] width 21 height 22
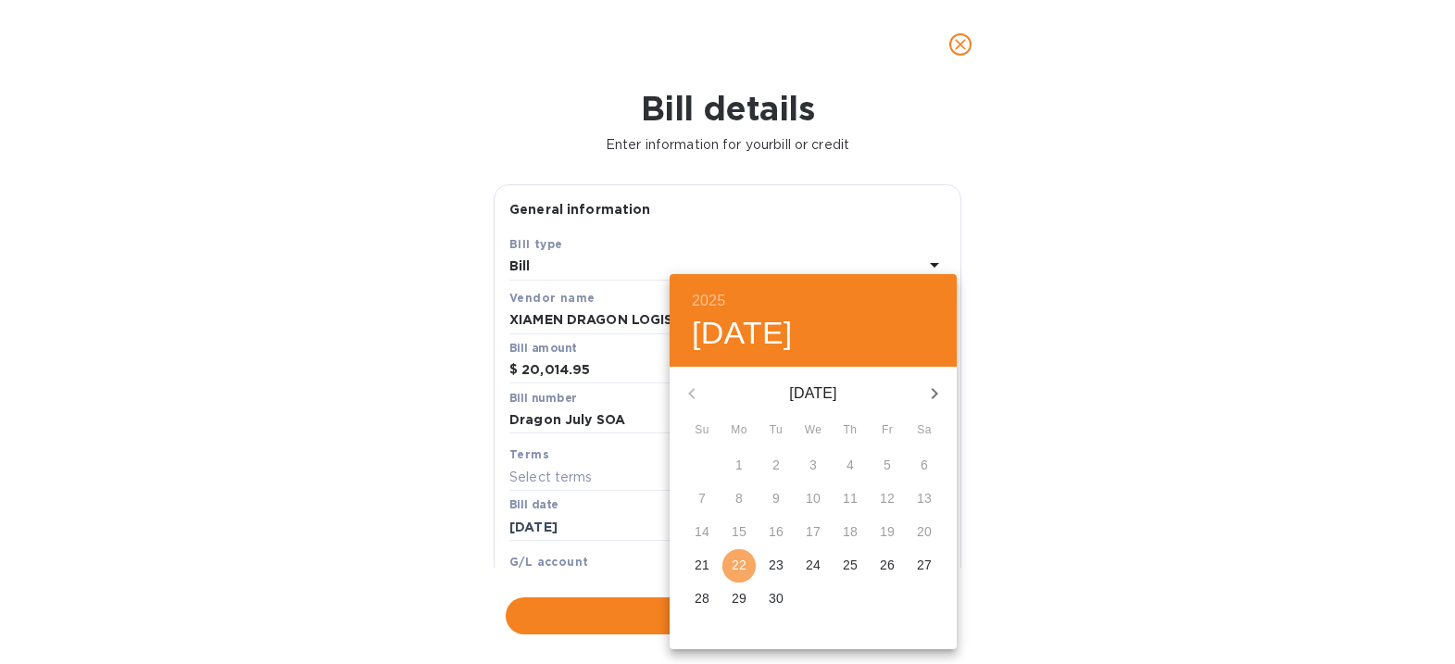
drag, startPoint x: 749, startPoint y: 570, endPoint x: 1237, endPoint y: 516, distance: 490.2
click at [759, 570] on div "21 22 23 24 25 26 27" at bounding box center [813, 565] width 287 height 33
drag, startPoint x: 1237, startPoint y: 516, endPoint x: 1229, endPoint y: 509, distance: 10.5
click at [1234, 513] on div at bounding box center [727, 332] width 1455 height 664
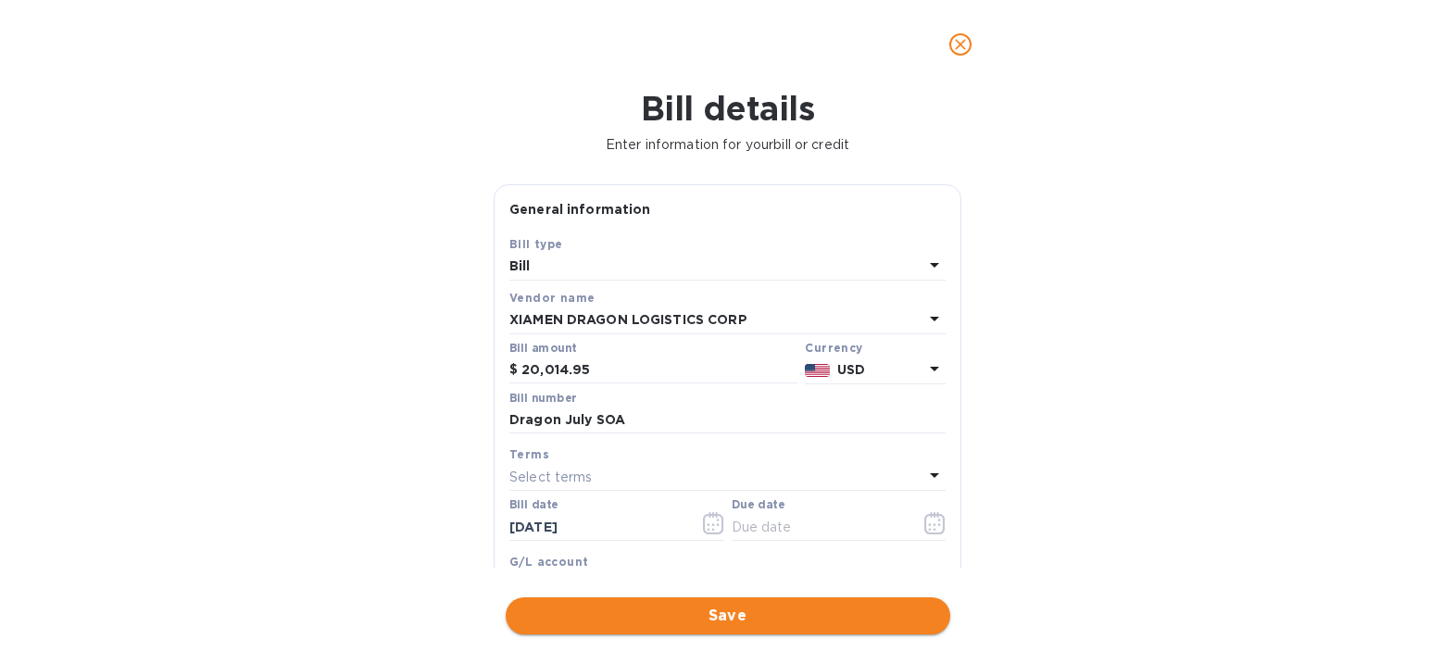
drag, startPoint x: 704, startPoint y: 624, endPoint x: 724, endPoint y: 612, distance: 23.7
click at [707, 624] on span "Save" at bounding box center [728, 616] width 415 height 22
drag, startPoint x: 781, startPoint y: 529, endPoint x: 969, endPoint y: 550, distance: 189.2
click at [781, 529] on input "text" at bounding box center [819, 527] width 175 height 28
click at [924, 522] on icon "button" at bounding box center [934, 523] width 21 height 22
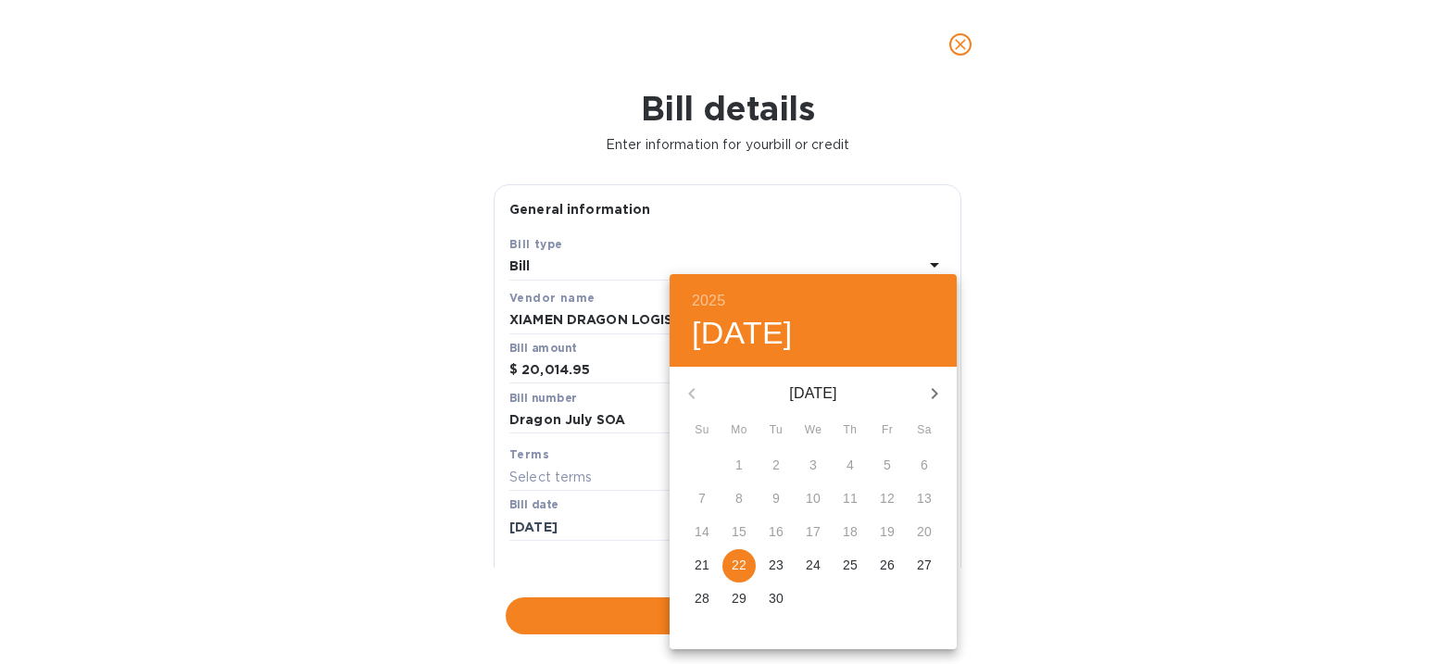
drag, startPoint x: 746, startPoint y: 565, endPoint x: 946, endPoint y: 543, distance: 201.3
click at [747, 565] on span "22" at bounding box center [738, 565] width 33 height 19
type input "[DATE]"
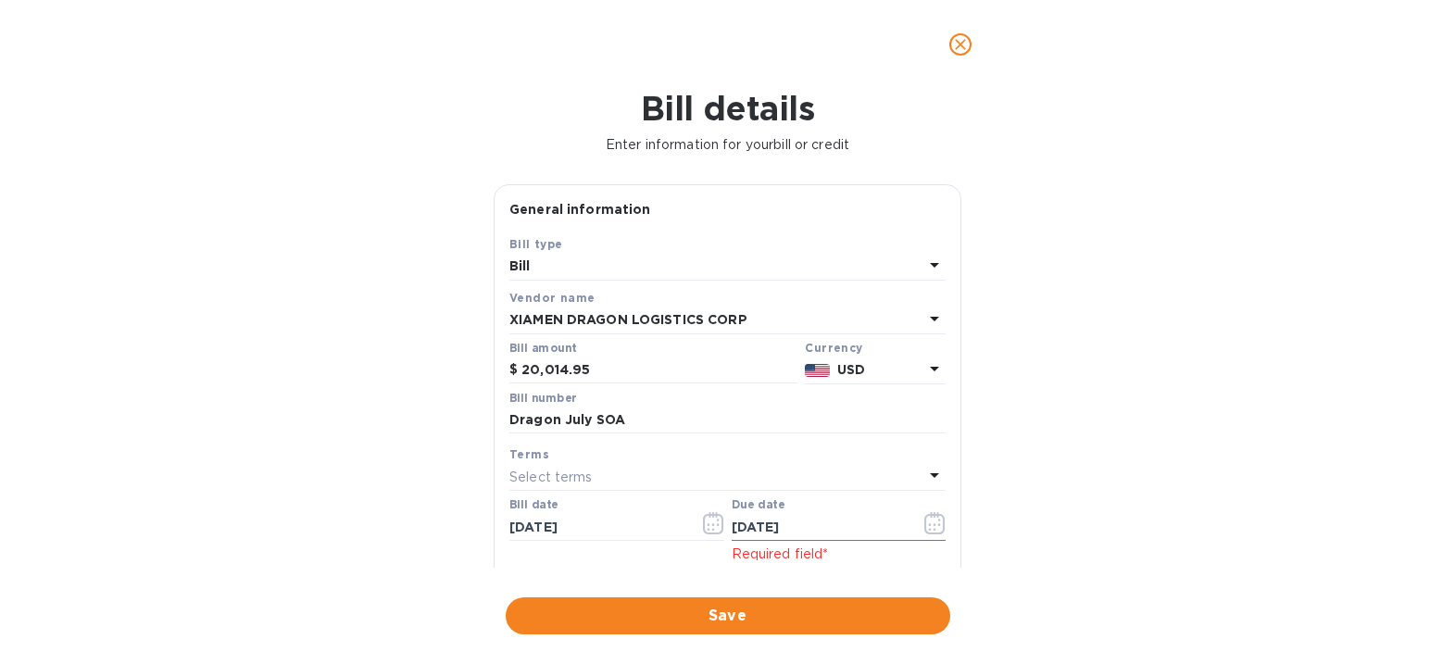
click at [1081, 512] on div "2025 Mon, Sep [DATE] Mo Tu We Th Fr Sa 31 1 2 3 4 5 6 7 8 9 10 11 12 13 14 15 1…" at bounding box center [727, 332] width 1455 height 664
click at [792, 610] on span "Save" at bounding box center [728, 616] width 415 height 22
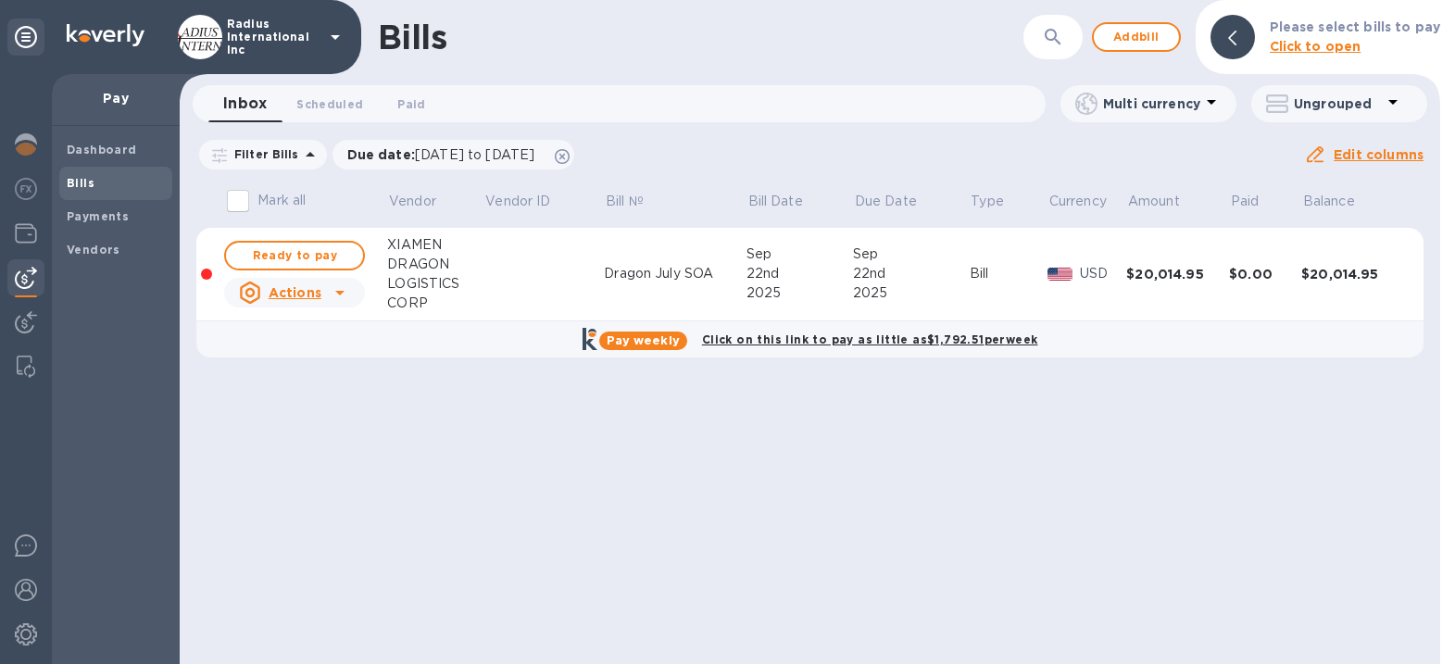
click at [293, 248] on span "Ready to pay" at bounding box center [294, 256] width 107 height 22
checkbox input "true"
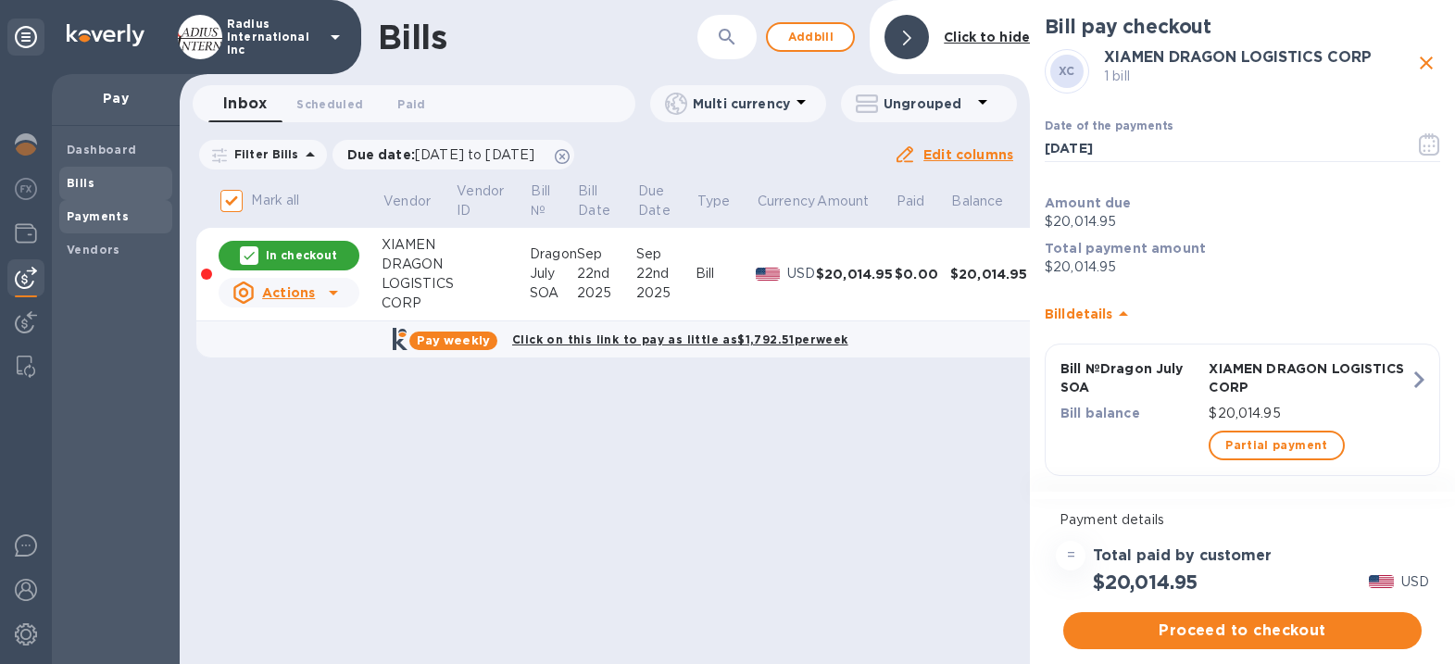
click at [124, 222] on span "Payments" at bounding box center [116, 216] width 98 height 19
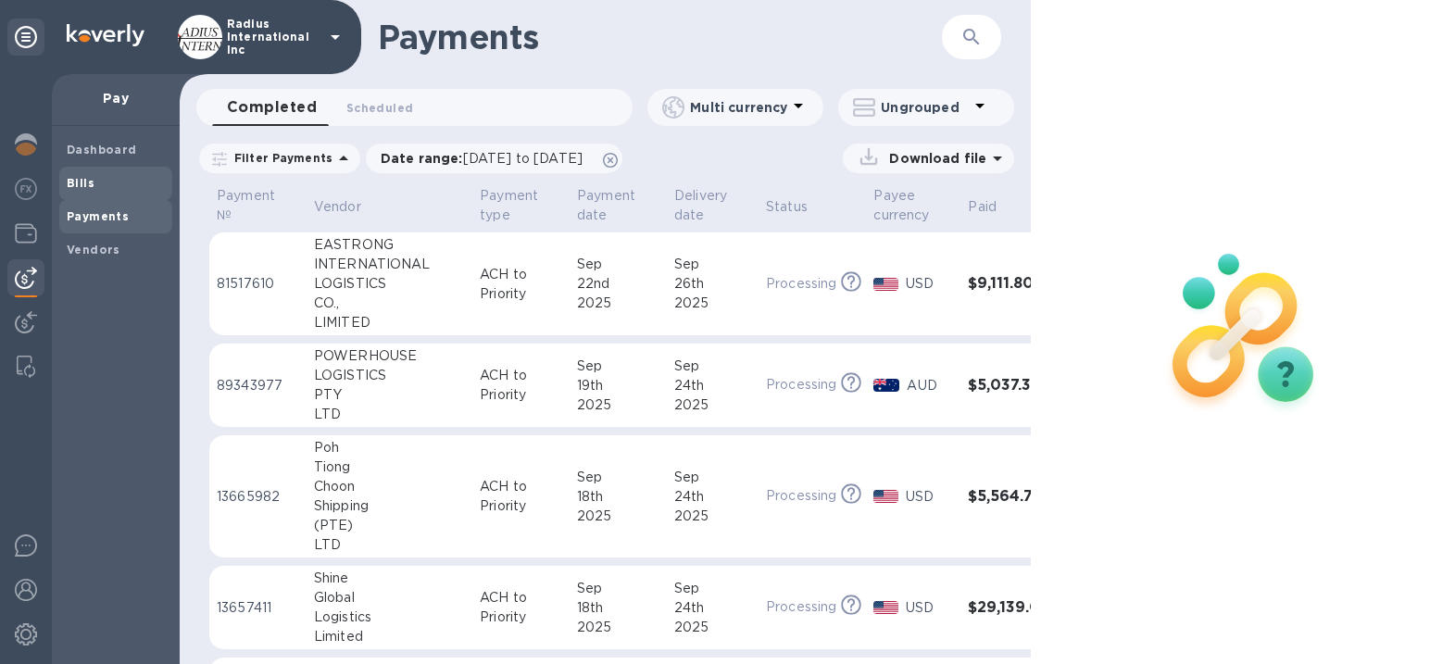
click at [81, 186] on b "Bills" at bounding box center [81, 183] width 28 height 14
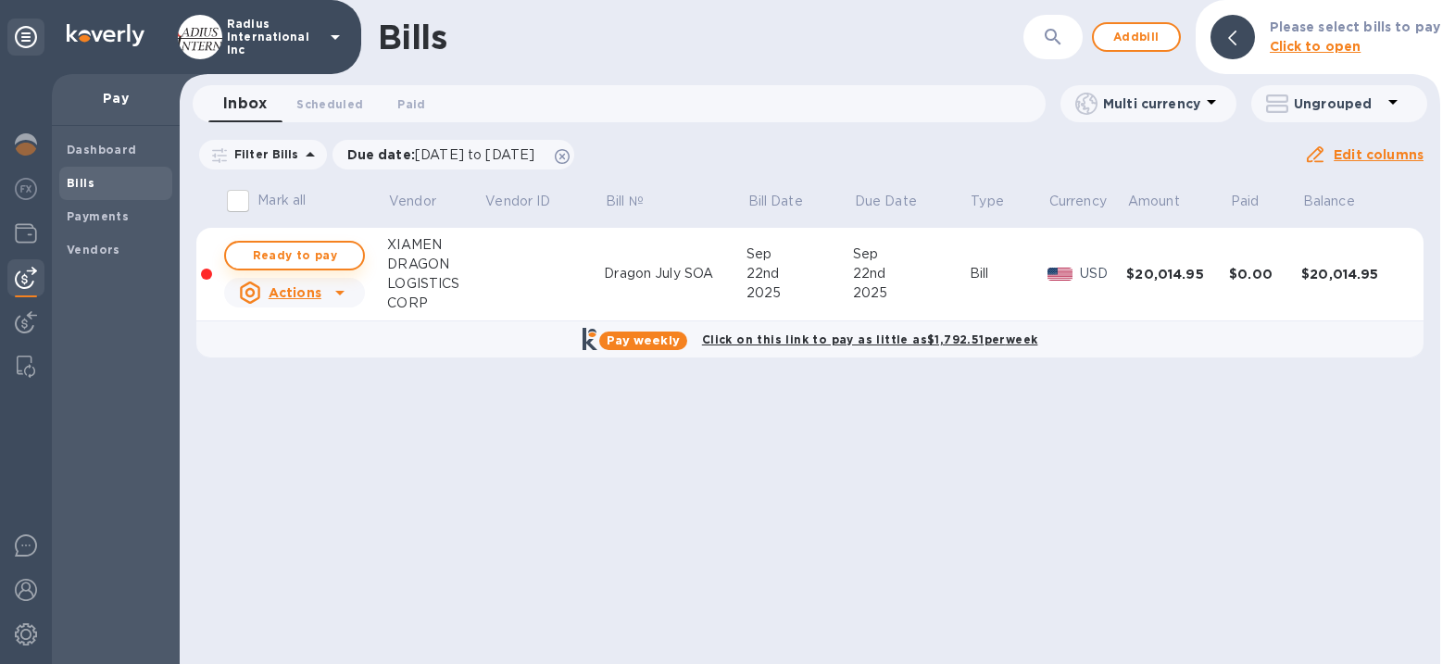
click at [283, 257] on span "Ready to pay" at bounding box center [294, 256] width 107 height 22
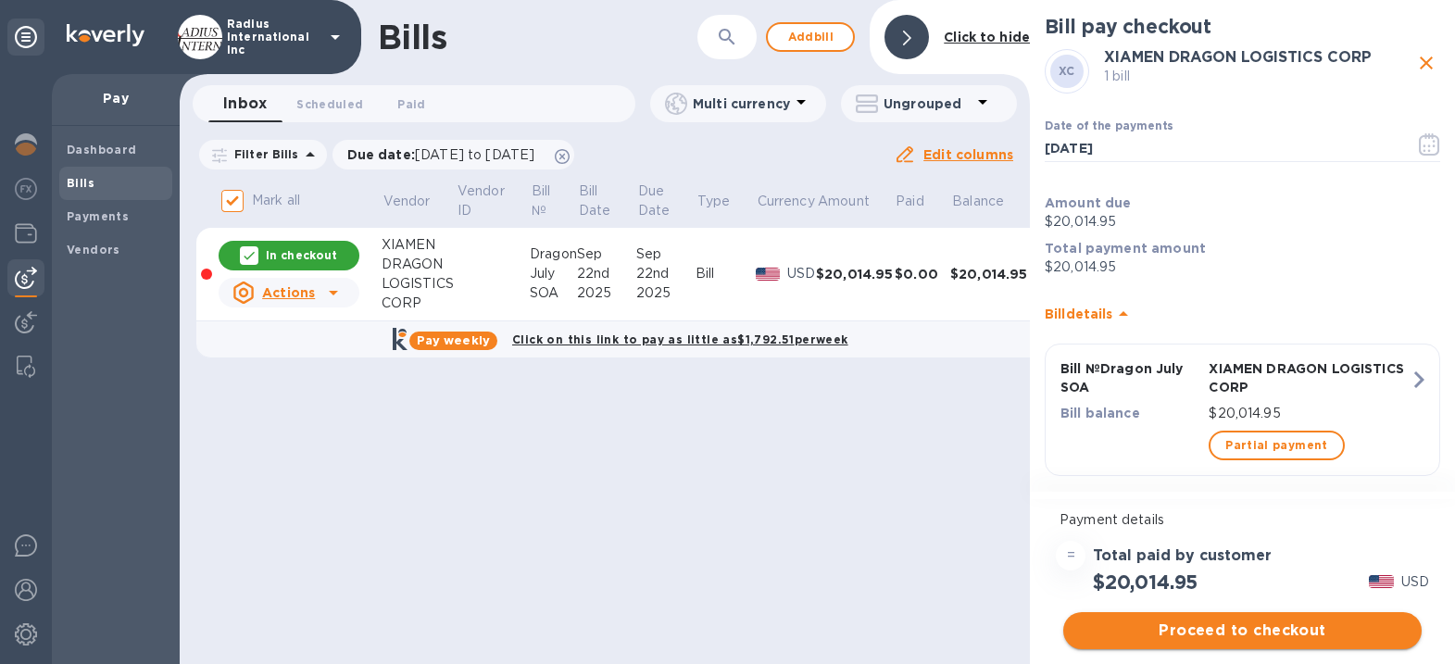
click at [1223, 634] on span "Proceed to checkout" at bounding box center [1242, 631] width 329 height 22
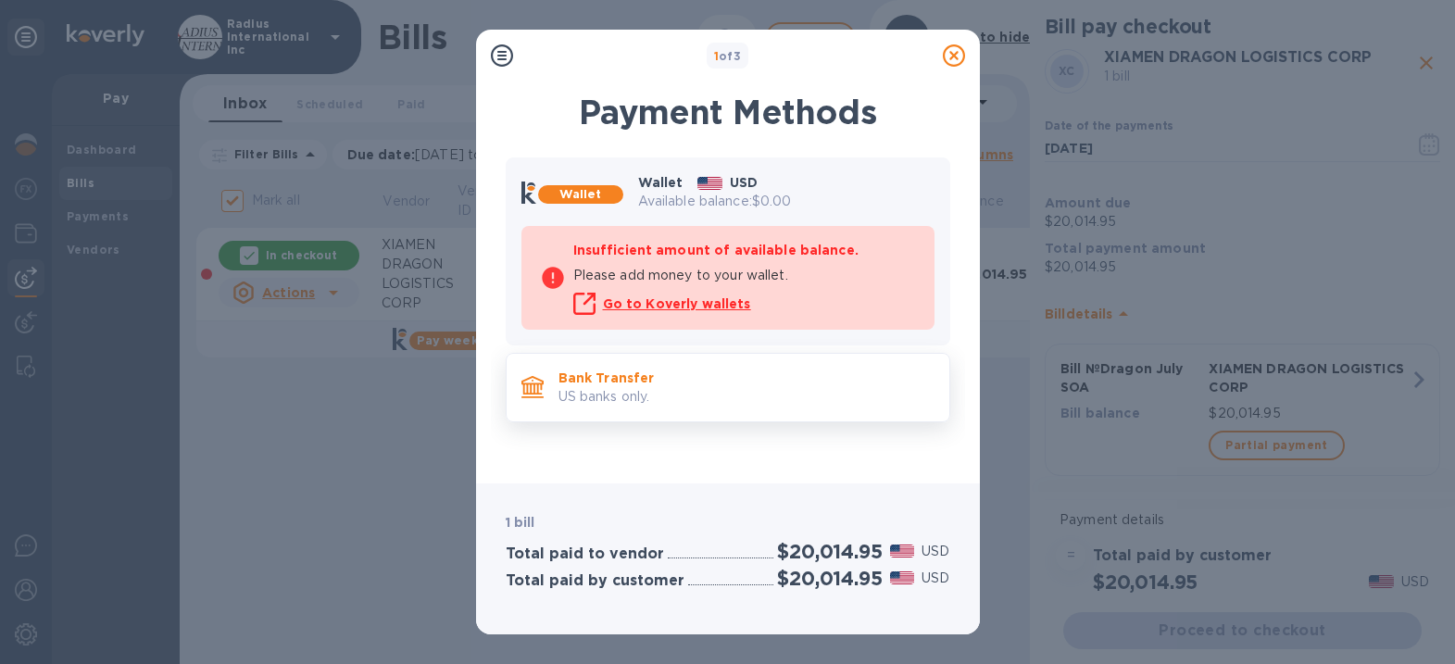
click at [726, 378] on p "Bank Transfer" at bounding box center [747, 378] width 376 height 19
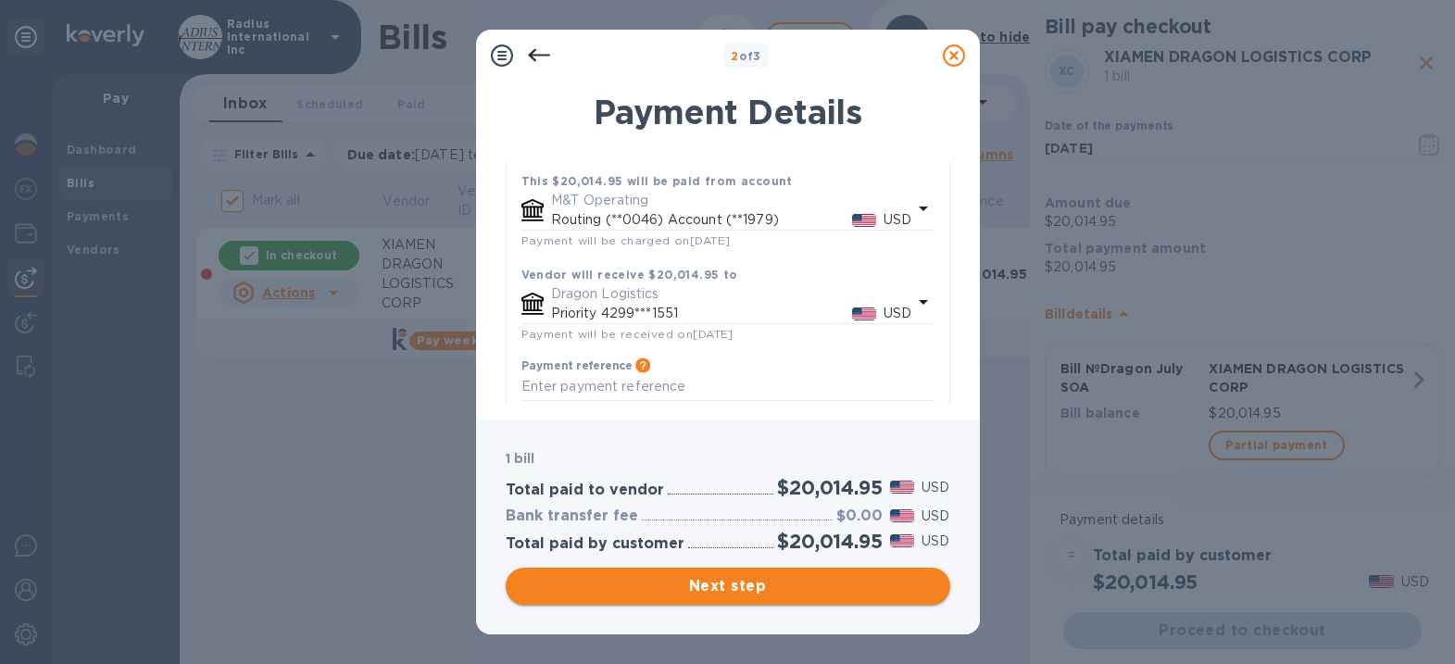
scroll to position [168, 0]
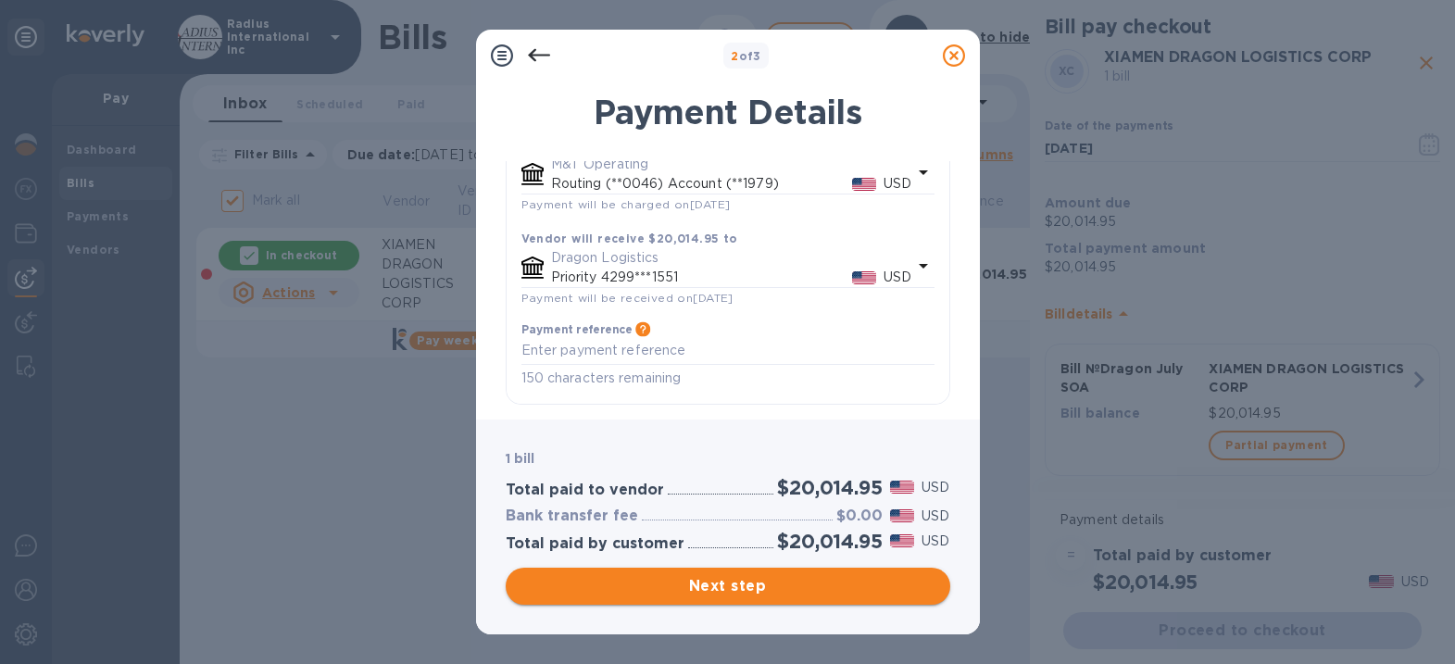
click at [805, 598] on button "Next step" at bounding box center [728, 586] width 445 height 37
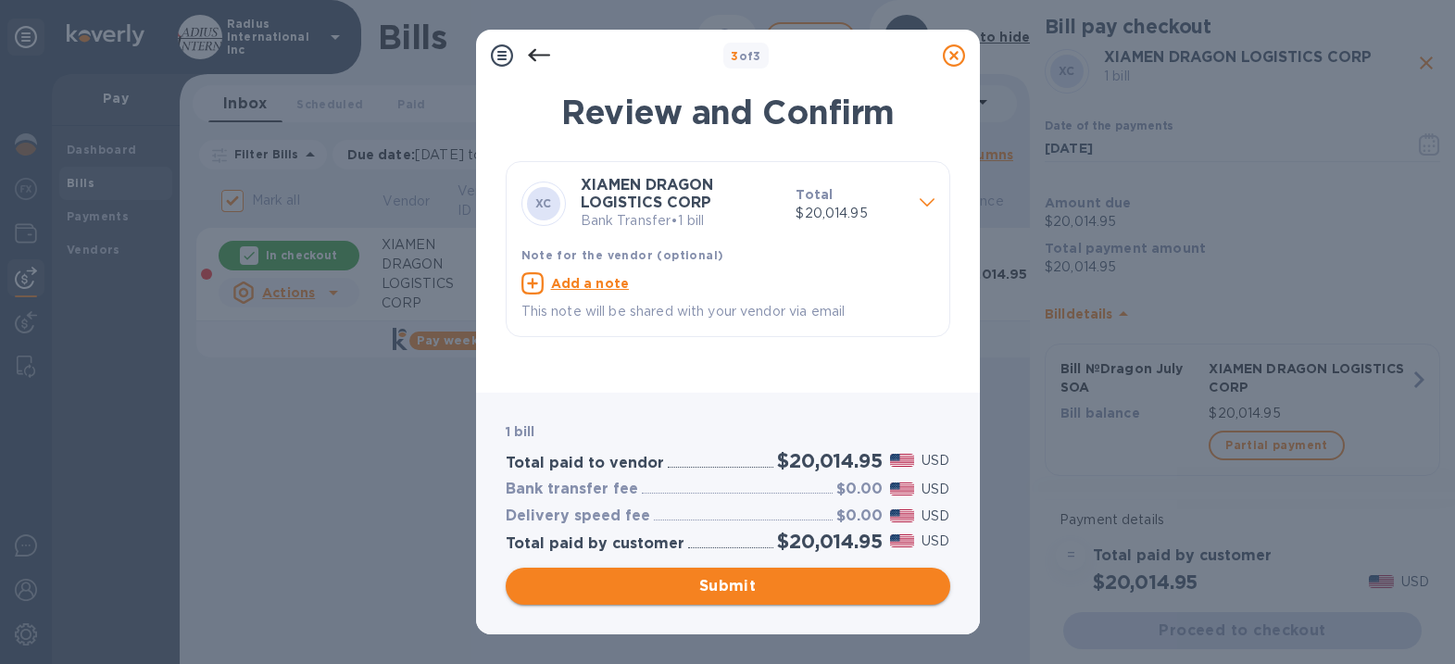
click at [785, 584] on span "Submit" at bounding box center [728, 586] width 415 height 22
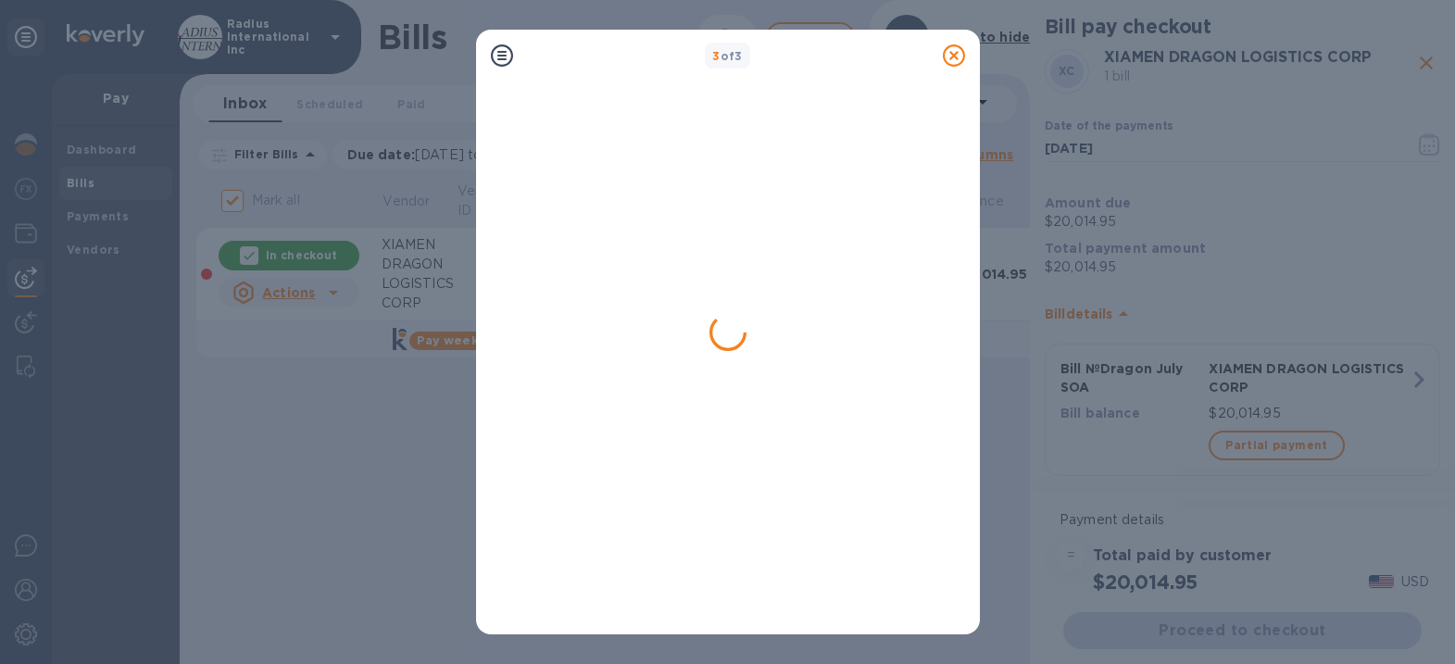
checkbox input "false"
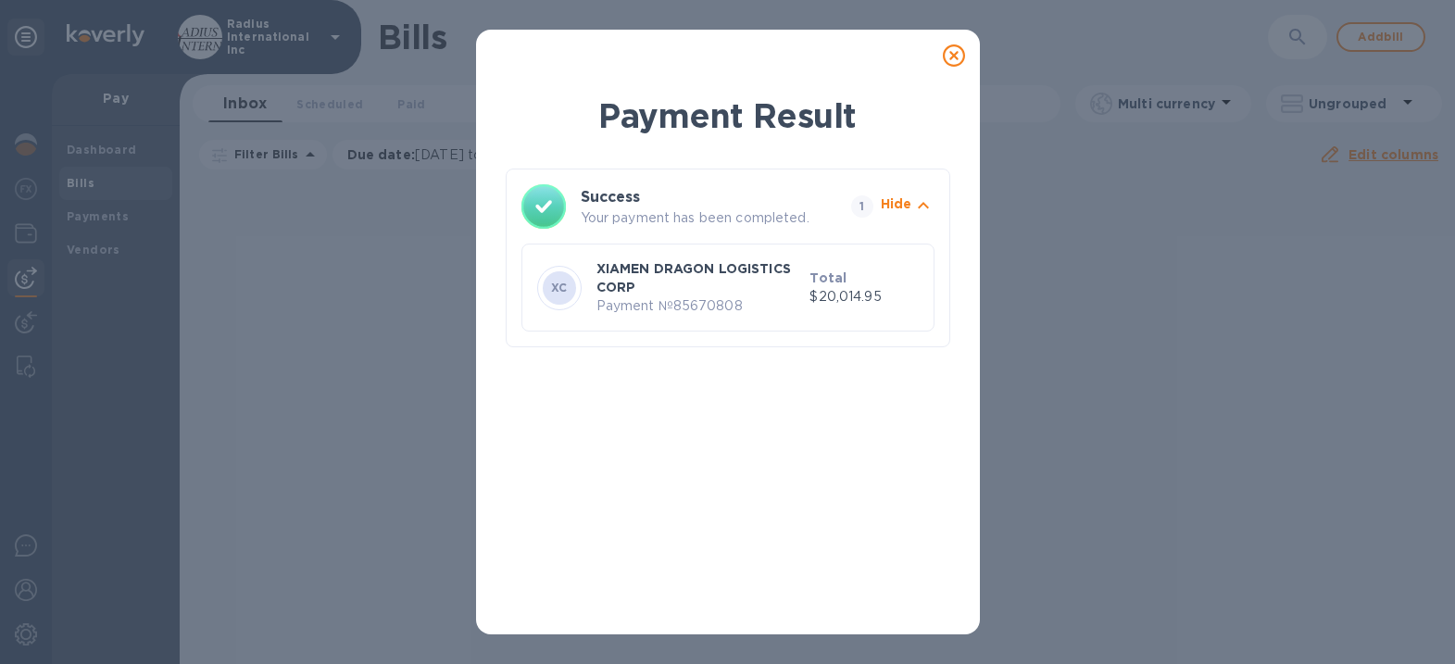
click at [946, 48] on icon at bounding box center [954, 55] width 22 height 22
